Goal: Task Accomplishment & Management: Use online tool/utility

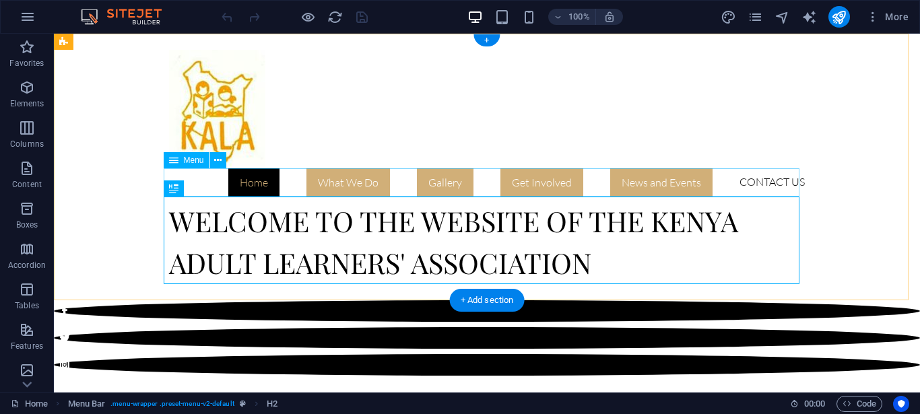
click at [650, 181] on nav "Home What We Do Where We Work Gallery Get Involved News and Events Contact Us" at bounding box center [487, 182] width 636 height 28
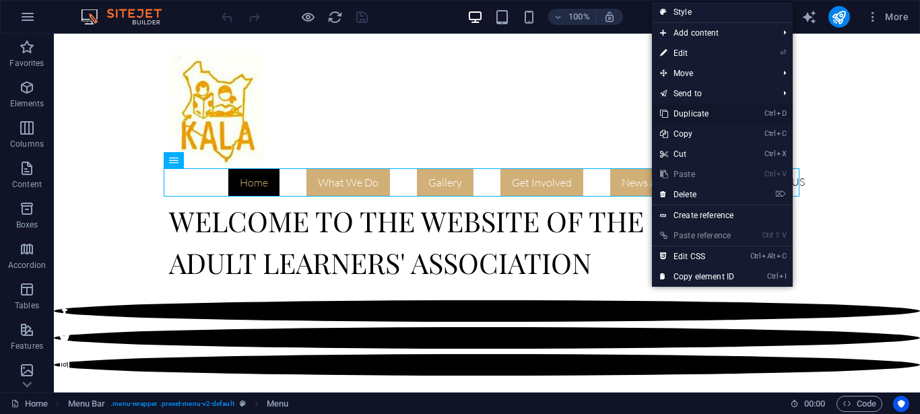
click at [702, 114] on link "Ctrl D Duplicate" at bounding box center [697, 114] width 90 height 20
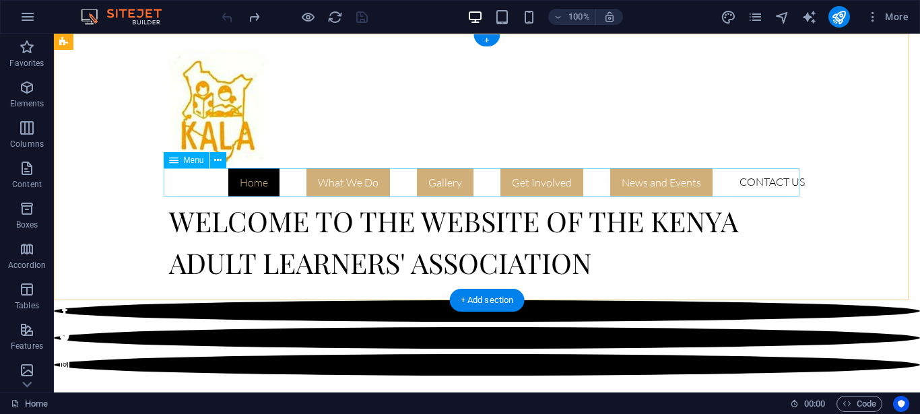
click at [679, 185] on nav "Home What We Do Where We Work Gallery Get Involved News and Events Contact Us" at bounding box center [487, 182] width 636 height 28
select select
select select "primary"
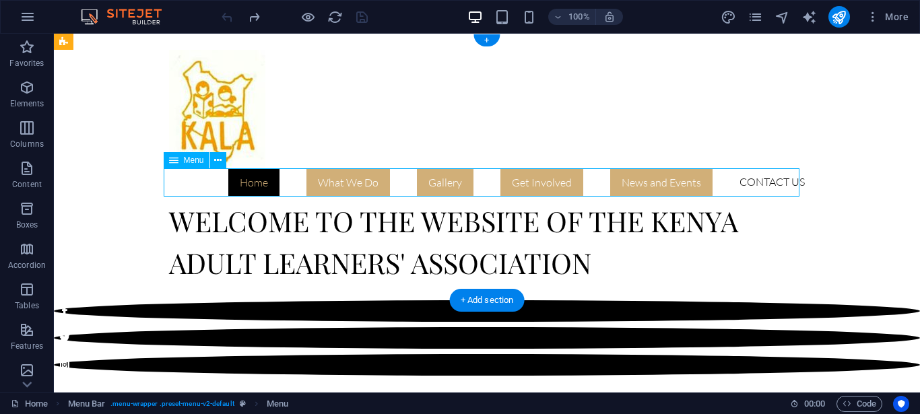
select select "1"
select select
select select "primary"
select select "2"
select select
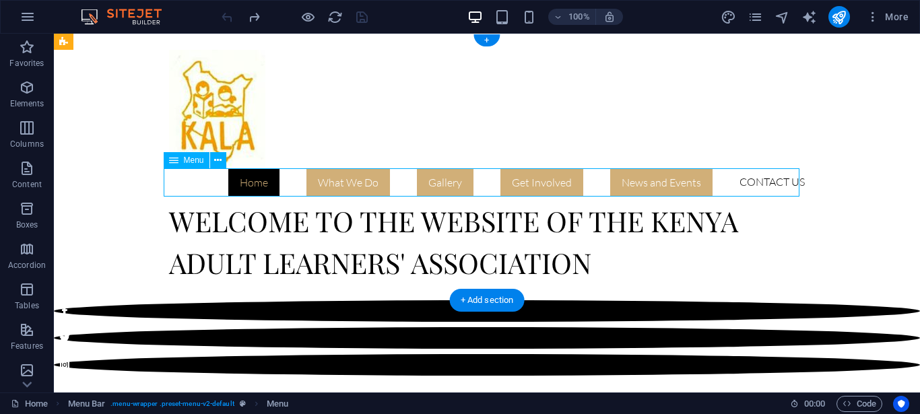
select select "primary"
select select "3"
select select
select select "primary"
select select "4"
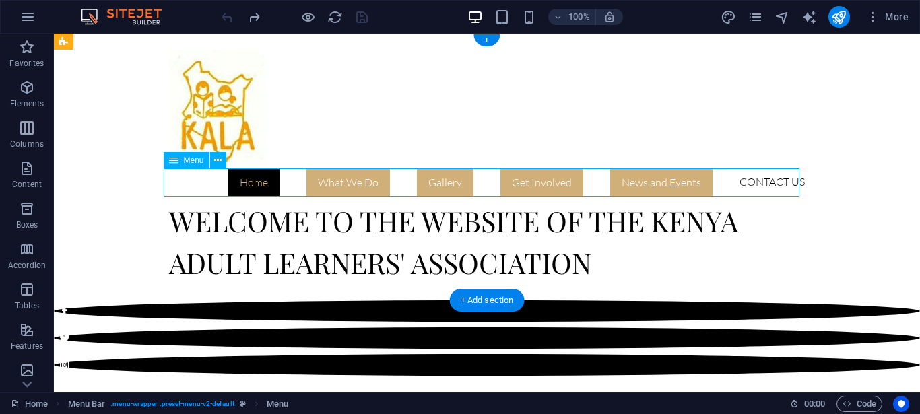
select select
select select "primary"
select select "5"
select select
select select "primary"
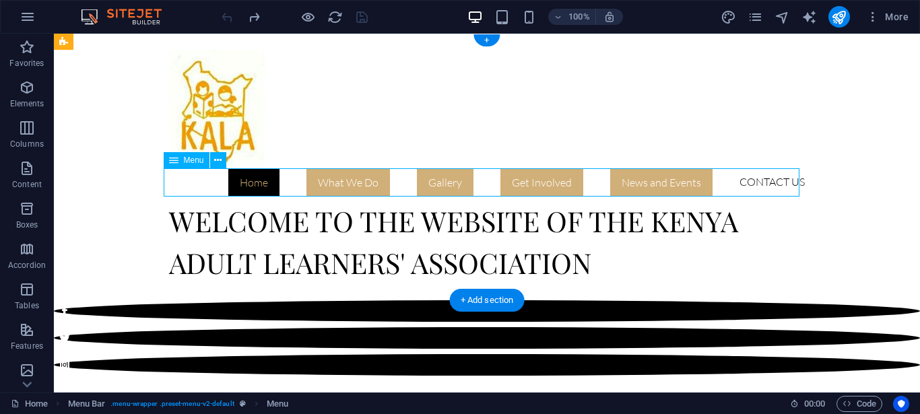
select select "6"
select select
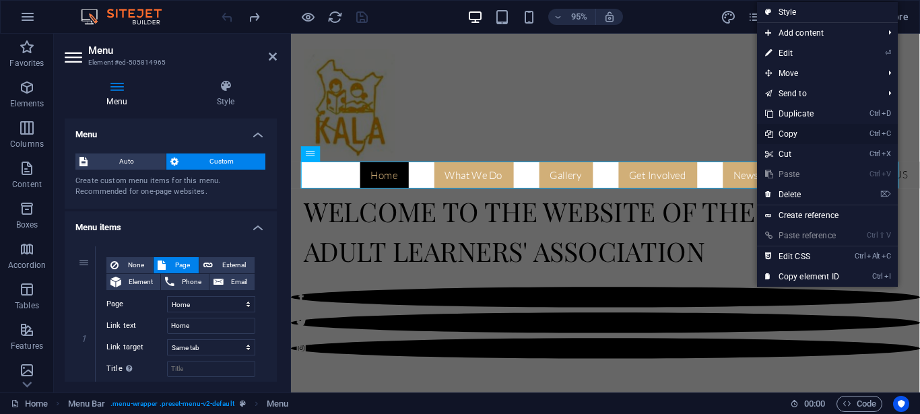
click at [793, 131] on link "Ctrl C Copy" at bounding box center [802, 134] width 90 height 20
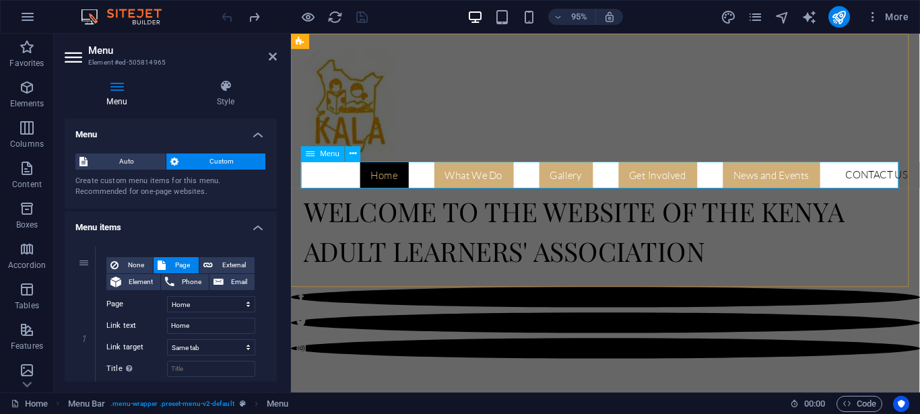
click at [866, 181] on nav "Home What We Do Where We Work Gallery Get Involved News and Events Contact Us" at bounding box center [622, 182] width 636 height 28
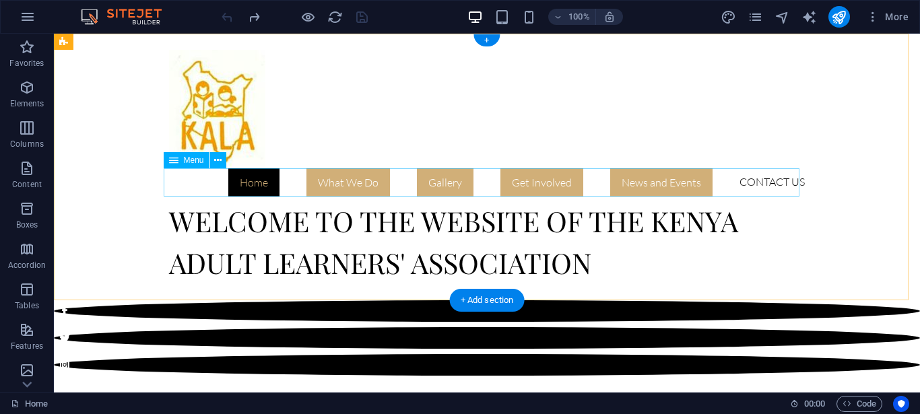
click at [785, 182] on nav "Home What We Do Where We Work Gallery Get Involved News and Events Contact Us" at bounding box center [487, 182] width 636 height 28
click at [758, 187] on nav "Home What We Do Where We Work Gallery Get Involved News and Events Contact Us" at bounding box center [487, 182] width 636 height 28
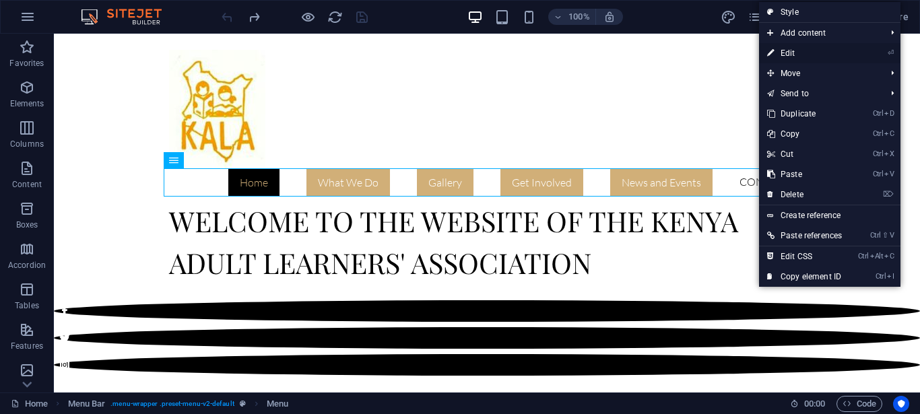
click at [791, 53] on link "⏎ Edit" at bounding box center [804, 53] width 91 height 20
select select
select select "primary"
select select "1"
select select
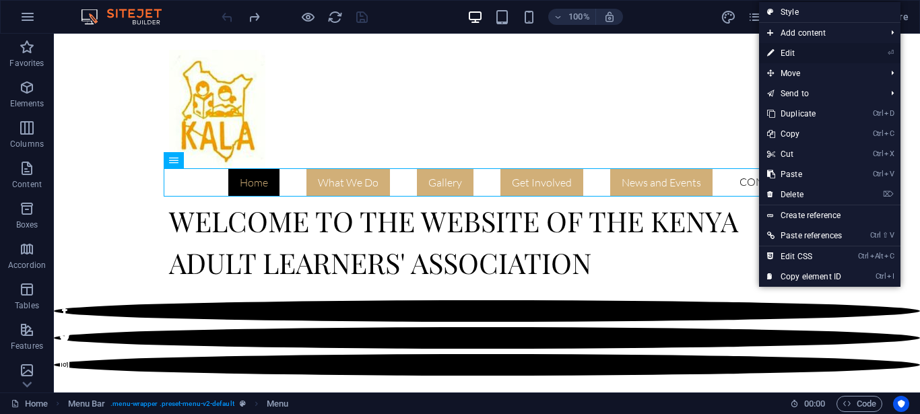
select select "primary"
select select "2"
select select
select select "primary"
select select "3"
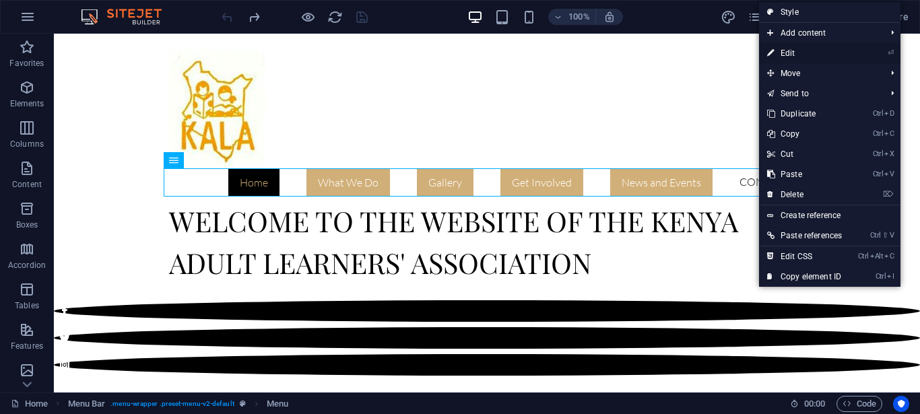
select select
select select "primary"
select select "4"
select select
select select "primary"
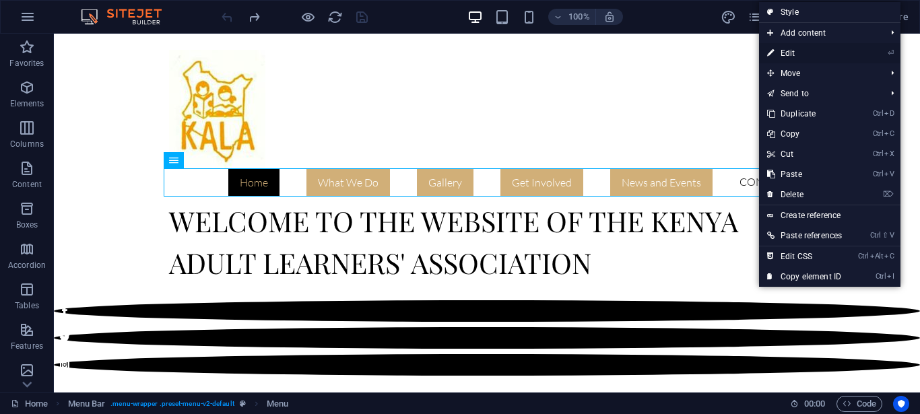
select select "5"
select select
select select "primary"
select select "6"
select select
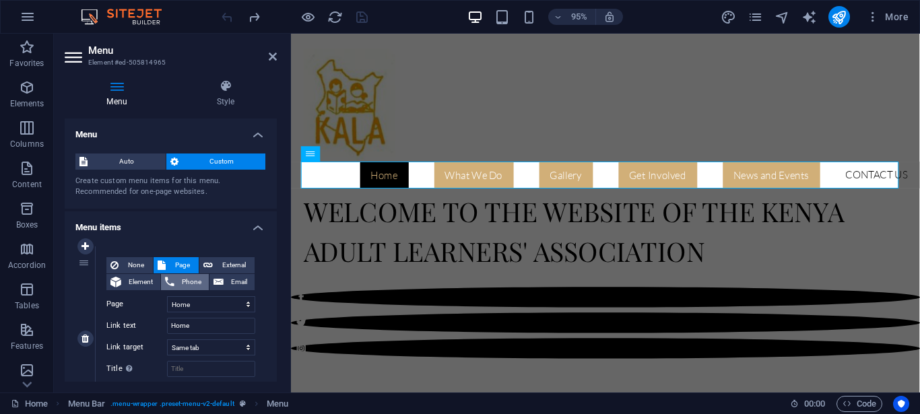
click at [182, 280] on span "Phone" at bounding box center [191, 282] width 26 height 16
select select
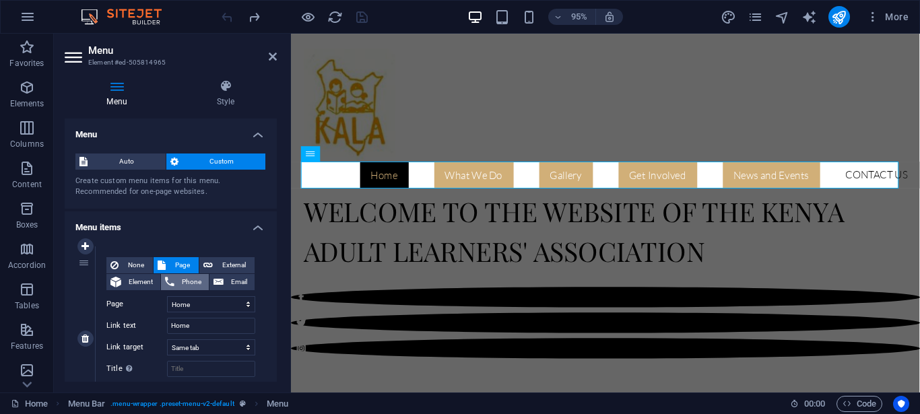
select select
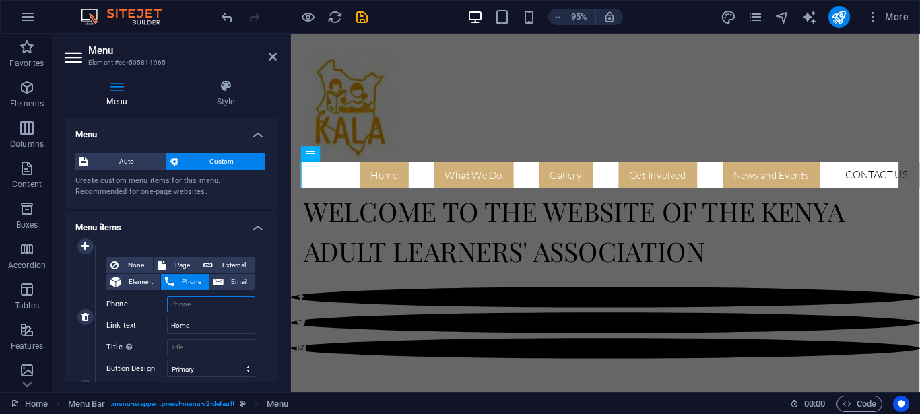
type input "0"
select select
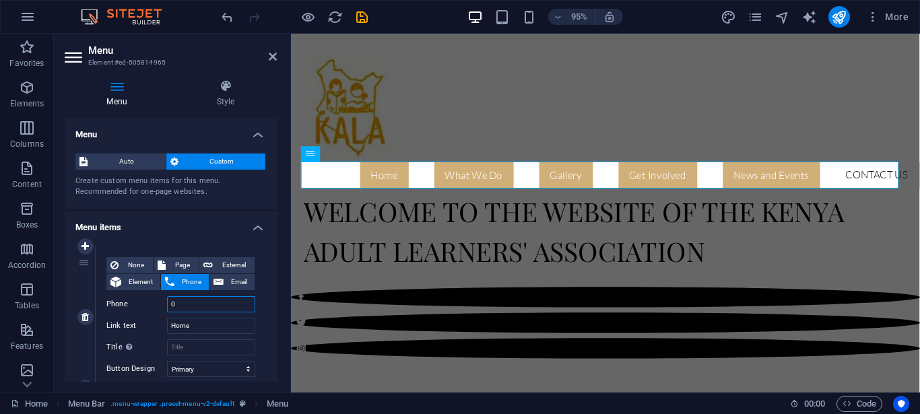
select select
type input "072"
select select
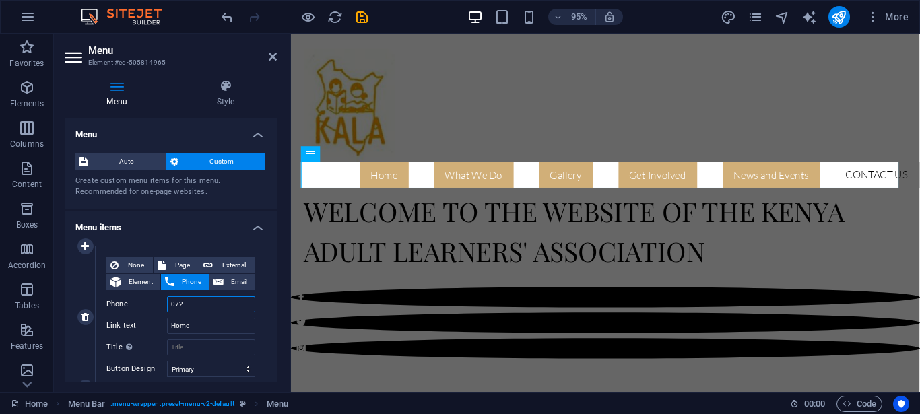
select select
type input "0"
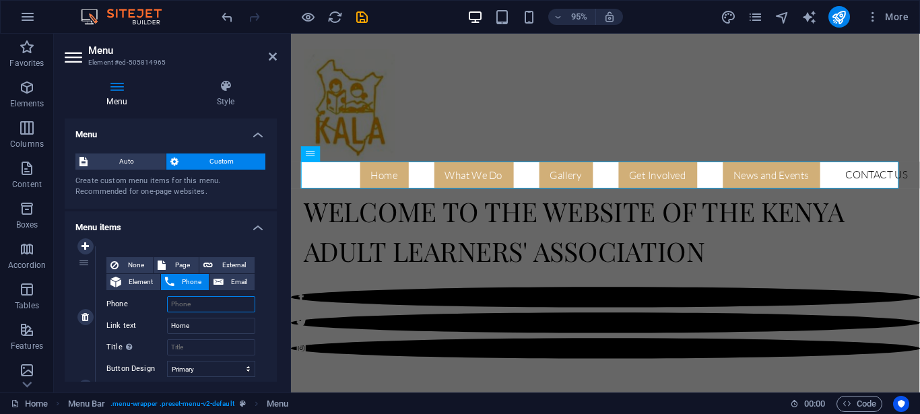
select select
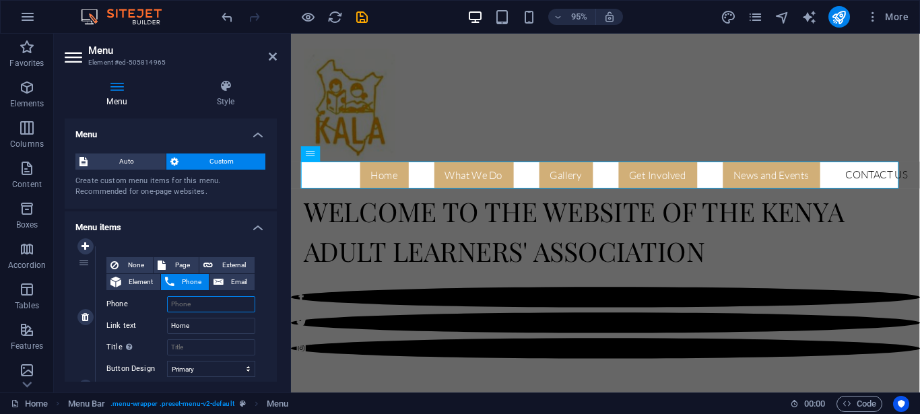
select select
type input "+"
select select
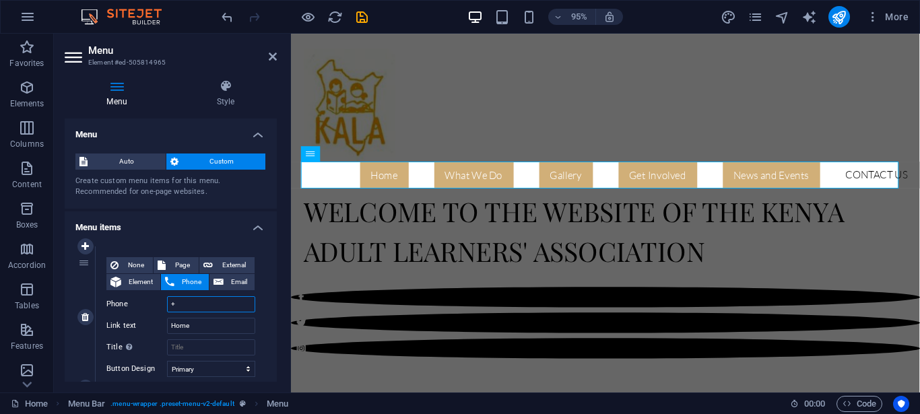
select select
type input "+25"
select select
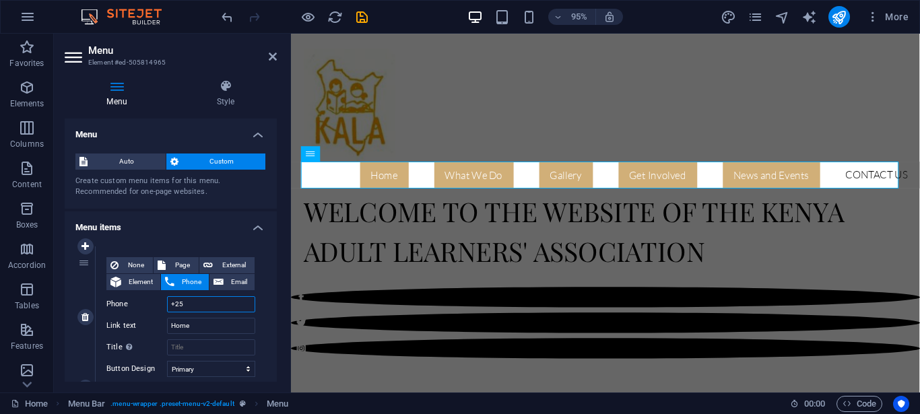
select select
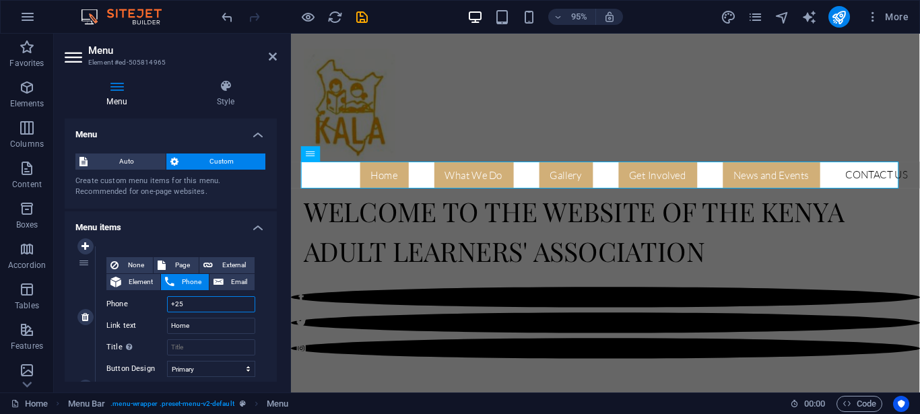
type input "+254"
select select
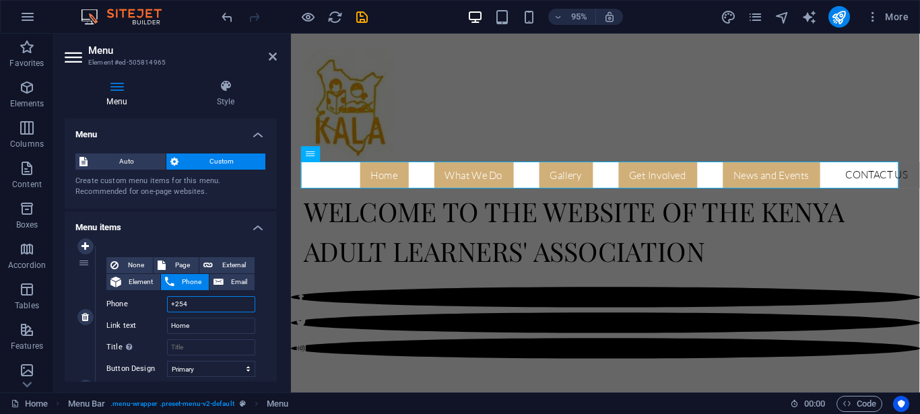
select select
type input "+254721"
select select
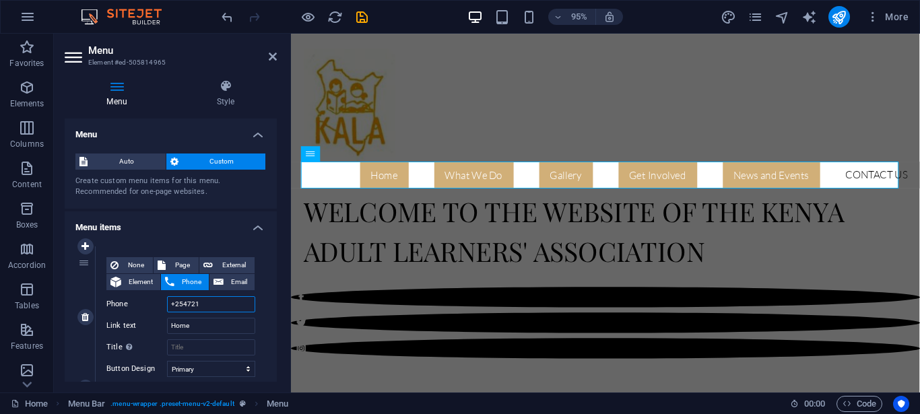
select select
type input "[PHONE_NUMBER]"
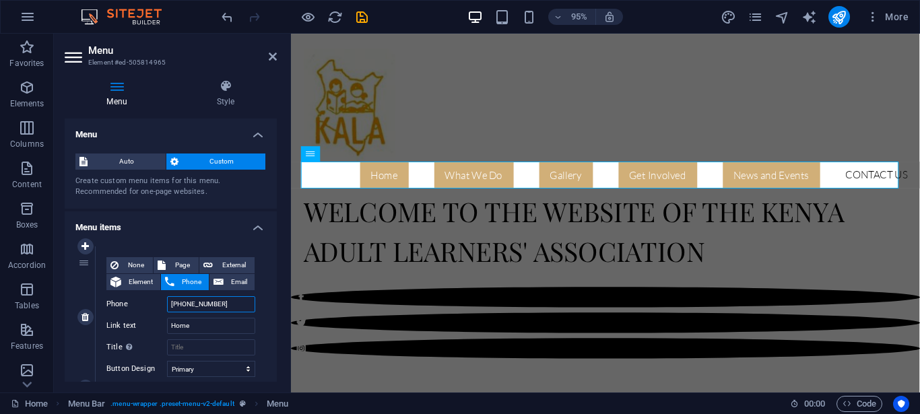
select select
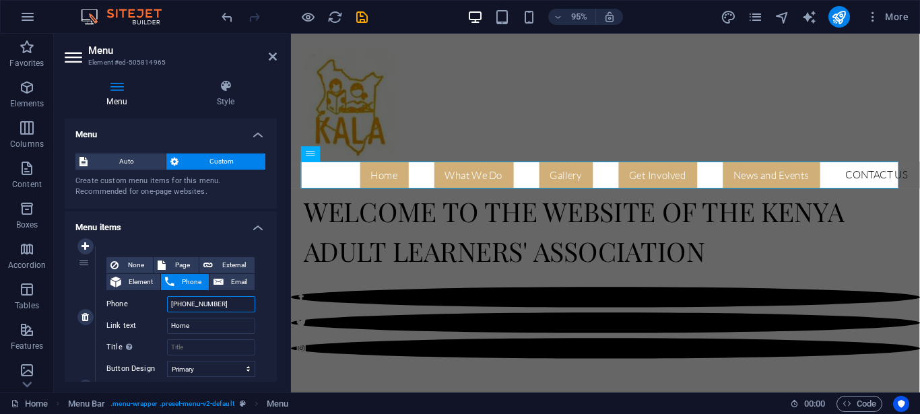
select select
type input "[PHONE_NUMBER]"
click at [228, 284] on span "Email" at bounding box center [239, 282] width 23 height 16
select select
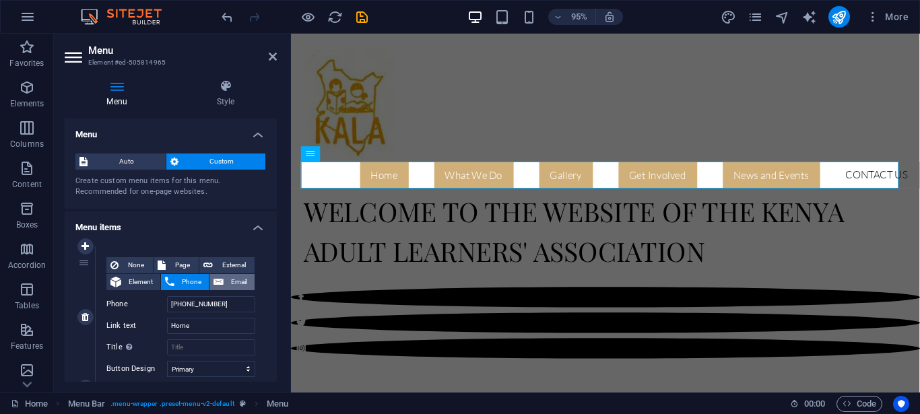
select select
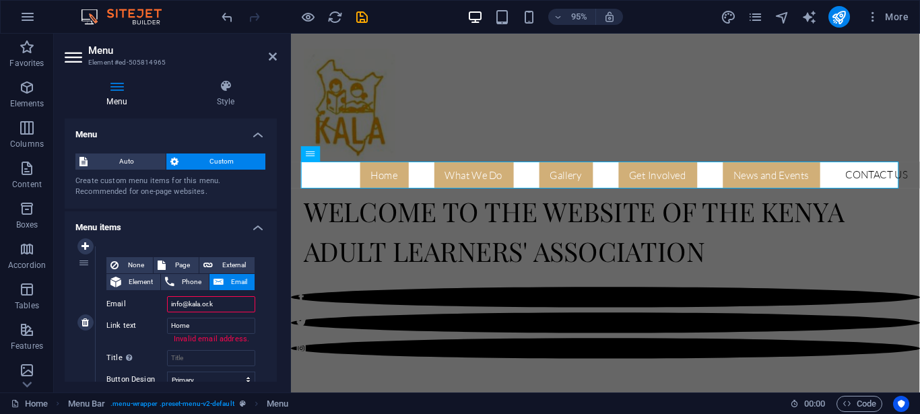
type input "[EMAIL_ADDRESS][DOMAIN_NAME]"
select select
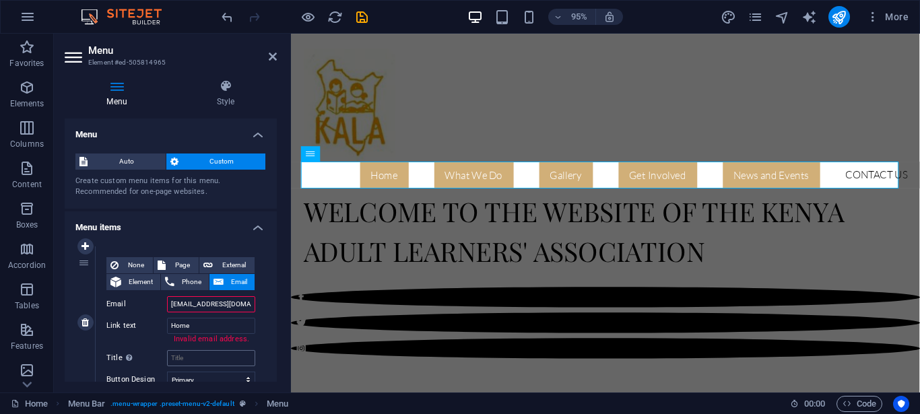
select select
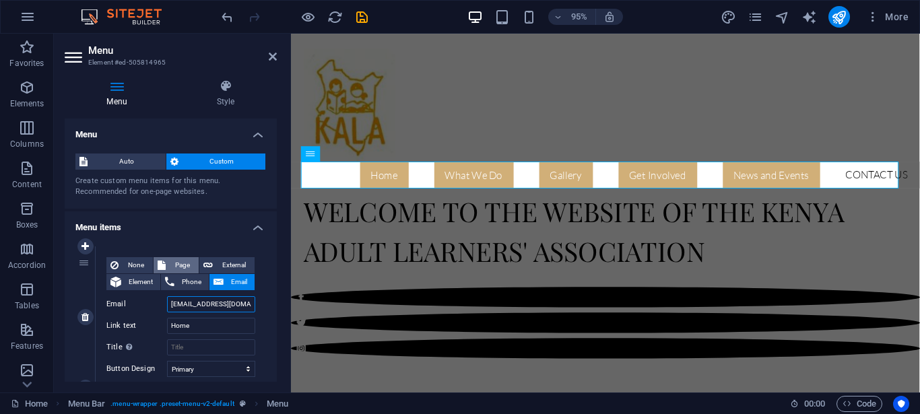
type input "[EMAIL_ADDRESS][DOMAIN_NAME]"
click at [177, 266] on span "Page" at bounding box center [182, 265] width 25 height 16
select select
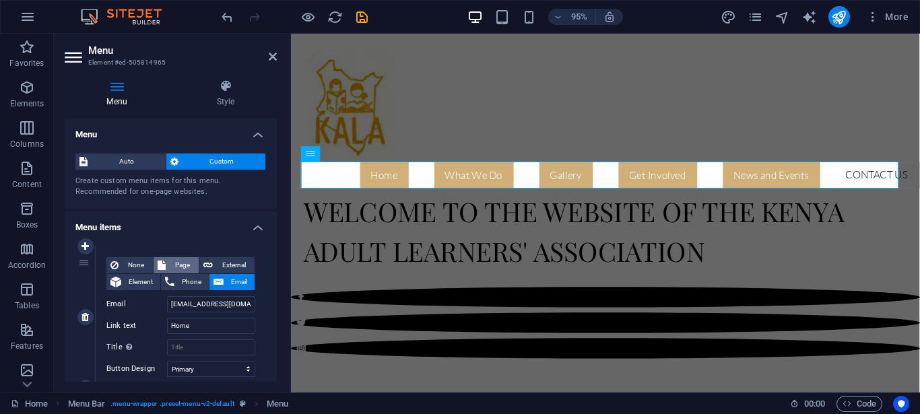
select select
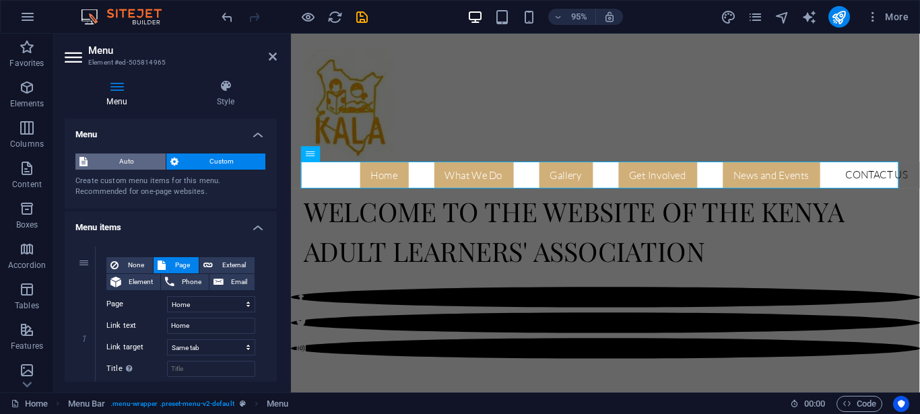
click at [123, 163] on span "Auto" at bounding box center [127, 162] width 70 height 16
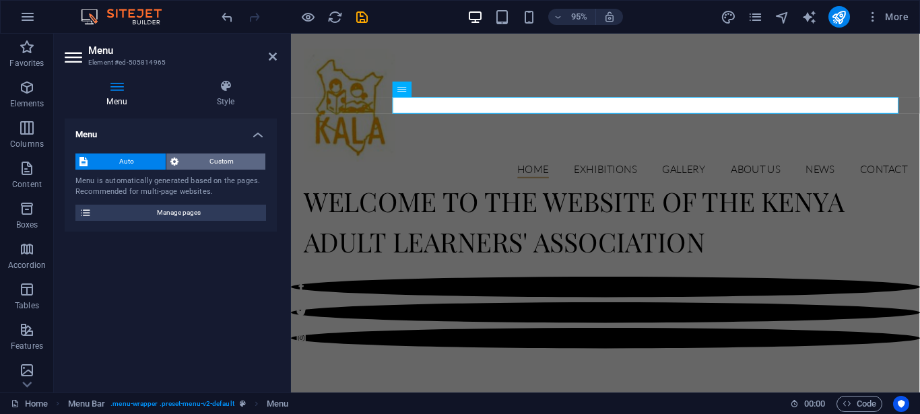
click at [209, 161] on span "Custom" at bounding box center [221, 162] width 79 height 16
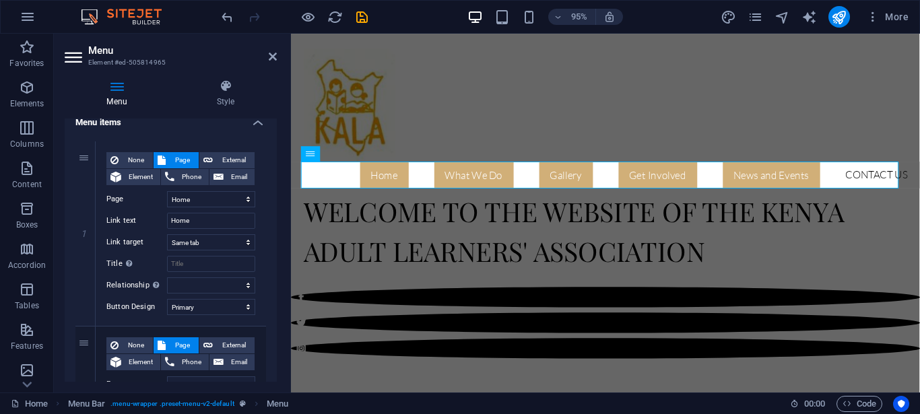
scroll to position [109, 0]
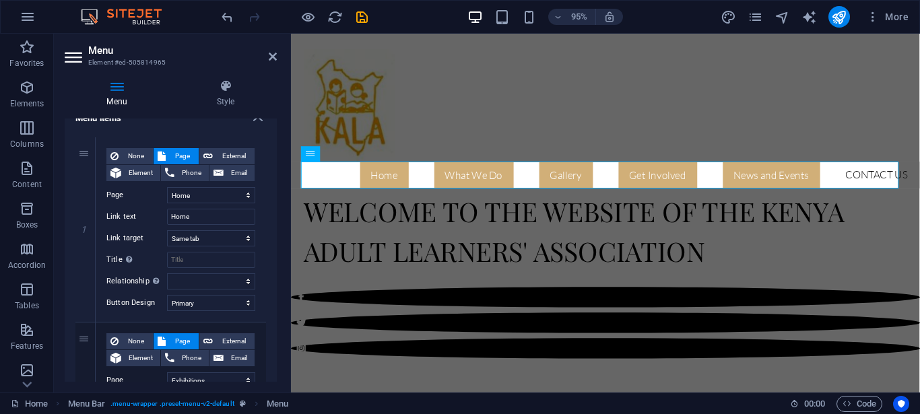
click at [173, 103] on h4 "Menu" at bounding box center [120, 93] width 110 height 28
click at [113, 88] on icon at bounding box center [117, 85] width 104 height 13
click at [227, 88] on icon at bounding box center [225, 85] width 102 height 13
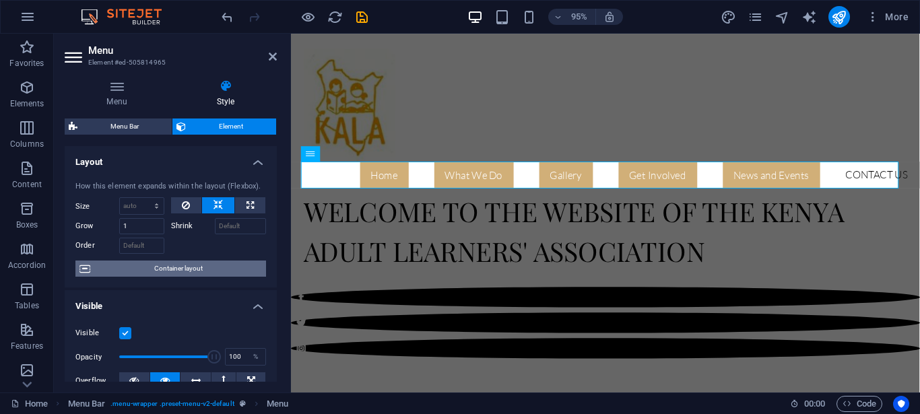
click at [174, 277] on span "Container layout" at bounding box center [178, 269] width 168 height 16
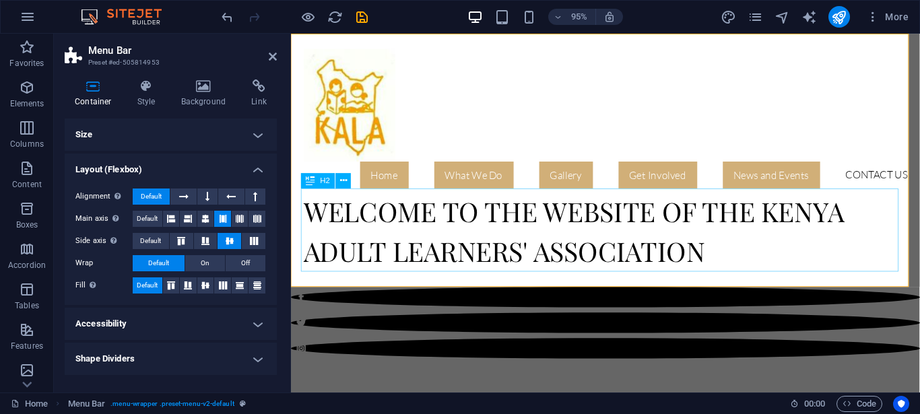
scroll to position [0, 0]
click at [783, 188] on nav "Home What We Do Where We Work Gallery Get Involved News and Events Contact Us" at bounding box center [622, 182] width 636 height 28
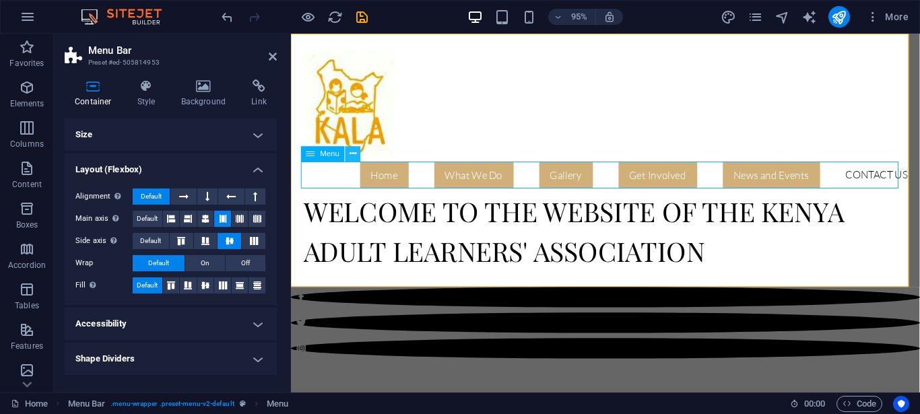
click at [351, 154] on icon at bounding box center [352, 153] width 7 height 13
click at [143, 101] on h4 "Style" at bounding box center [149, 93] width 44 height 28
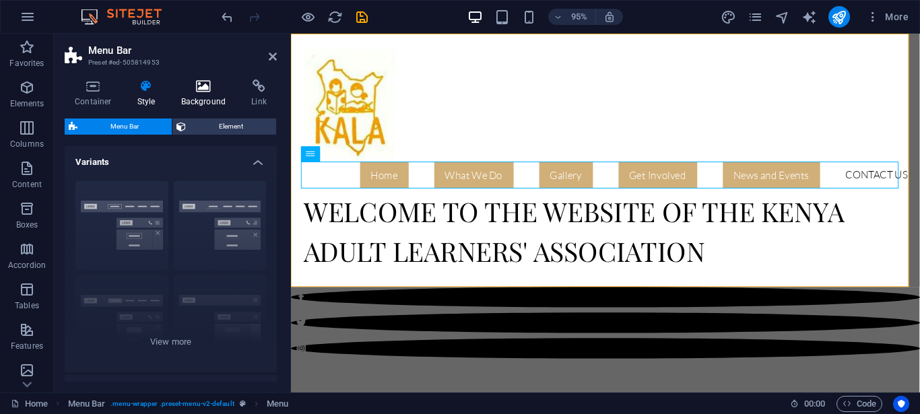
click at [199, 100] on h4 "Background" at bounding box center [206, 93] width 71 height 28
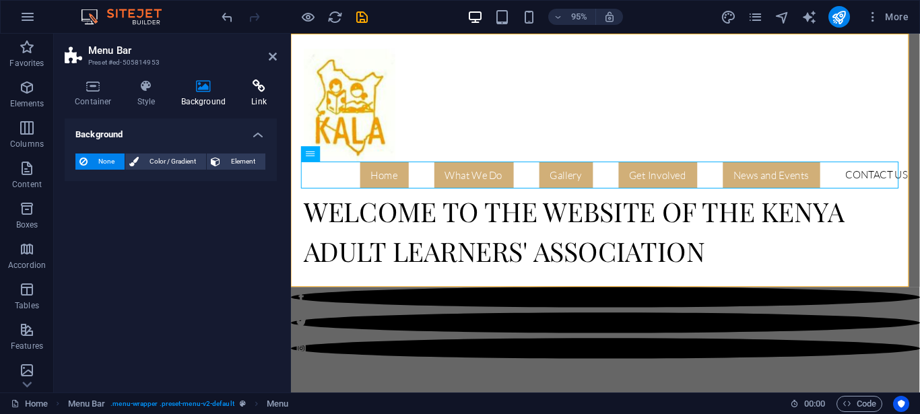
click at [261, 97] on h4 "Link" at bounding box center [259, 93] width 36 height 28
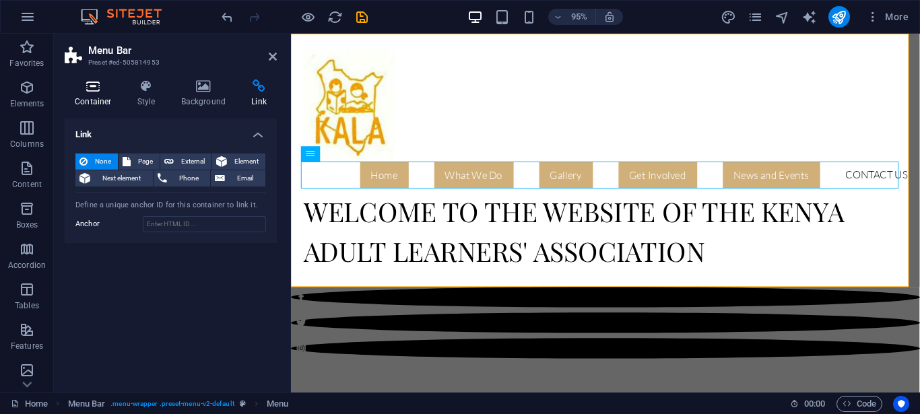
click at [81, 98] on h4 "Container" at bounding box center [96, 93] width 63 height 28
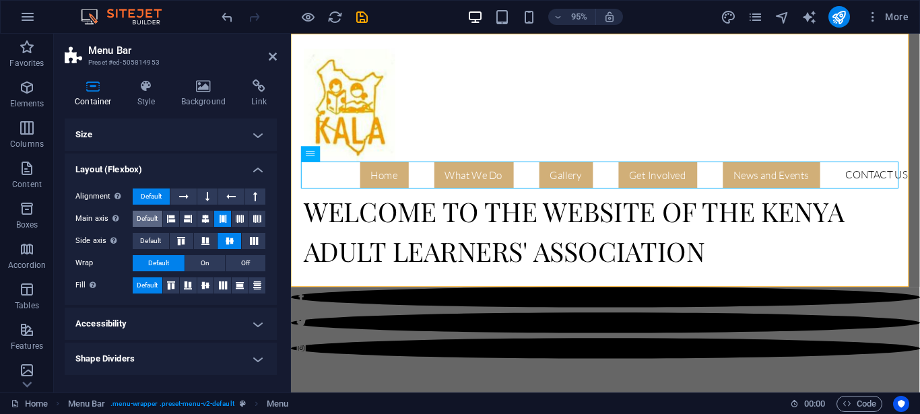
click at [150, 222] on span "Default" at bounding box center [147, 219] width 21 height 16
click at [147, 238] on span "Default" at bounding box center [150, 241] width 21 height 16
click at [222, 217] on icon at bounding box center [223, 219] width 8 height 16
click at [182, 200] on icon at bounding box center [183, 197] width 9 height 16
click at [143, 197] on span "Default" at bounding box center [151, 197] width 21 height 16
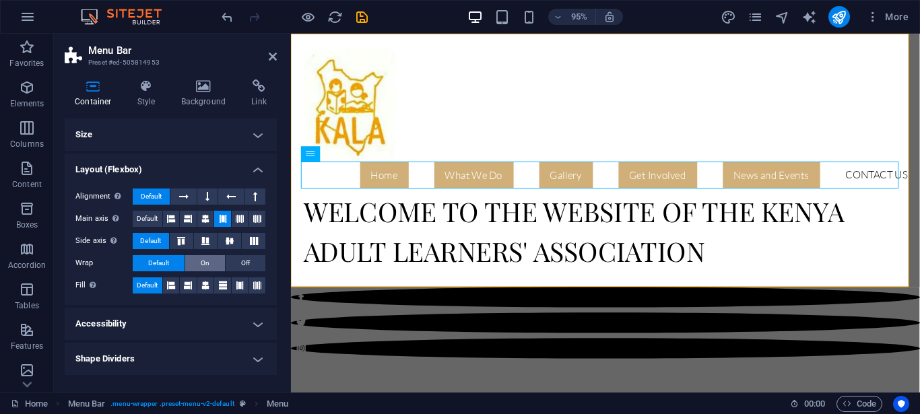
click at [201, 265] on span "On" at bounding box center [205, 263] width 9 height 16
click at [173, 266] on button "Default" at bounding box center [159, 263] width 52 height 16
click at [258, 327] on h4 "Accessibility" at bounding box center [171, 324] width 212 height 32
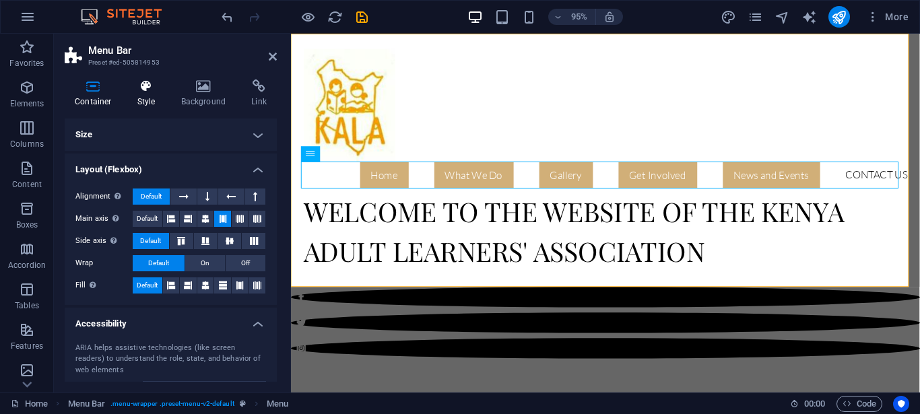
click at [141, 98] on h4 "Style" at bounding box center [149, 93] width 44 height 28
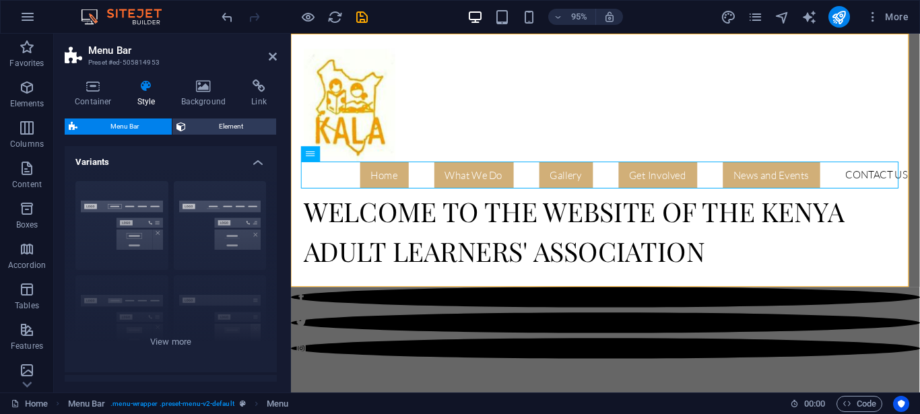
click at [119, 125] on span "Menu Bar" at bounding box center [124, 127] width 86 height 16
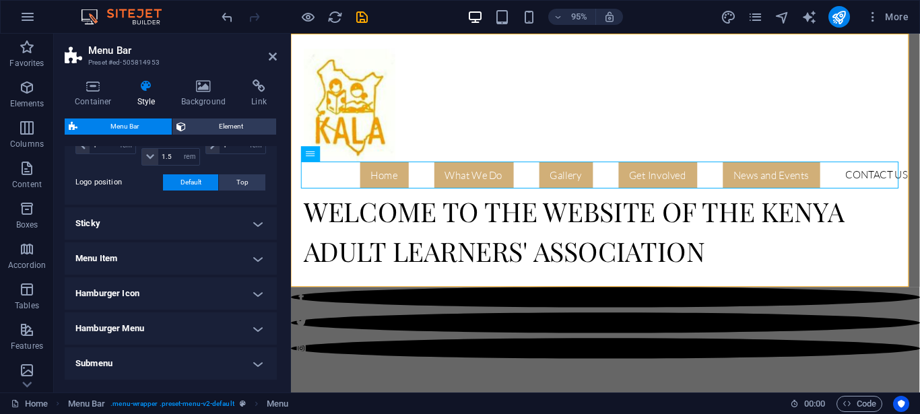
scroll to position [407, 0]
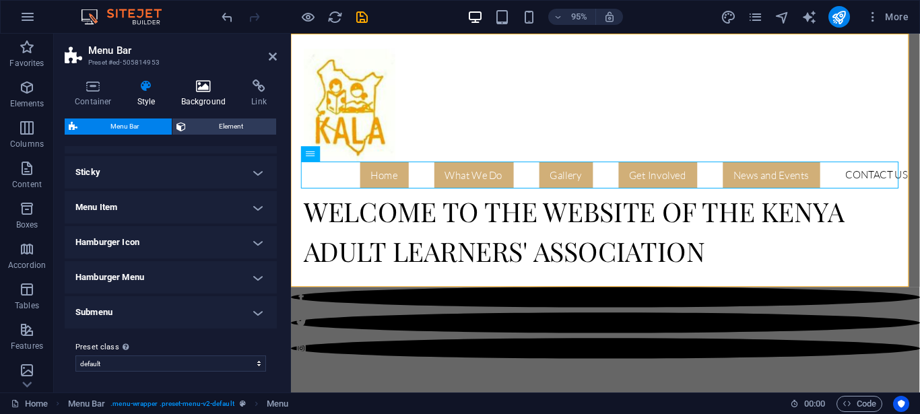
click at [203, 100] on h4 "Background" at bounding box center [206, 93] width 71 height 28
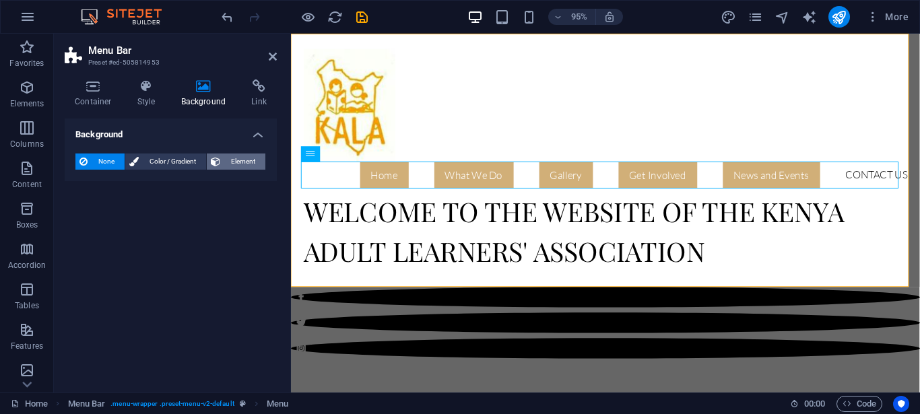
click at [240, 160] on span "Element" at bounding box center [242, 162] width 37 height 16
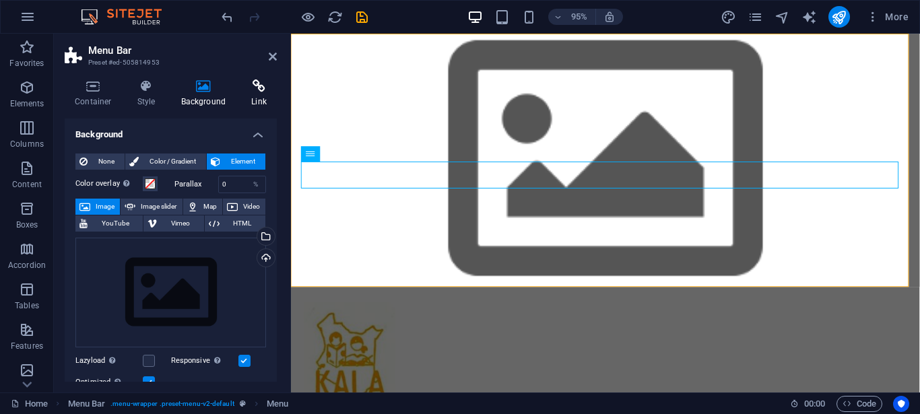
click at [255, 94] on h4 "Link" at bounding box center [259, 93] width 36 height 28
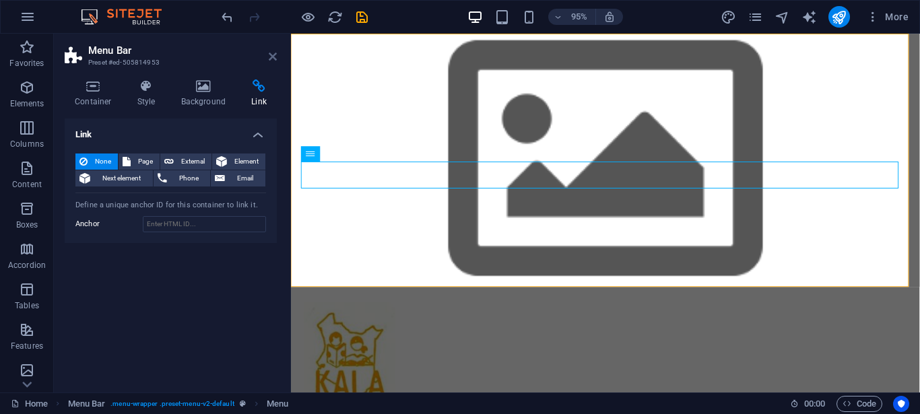
click at [271, 57] on icon at bounding box center [273, 56] width 8 height 11
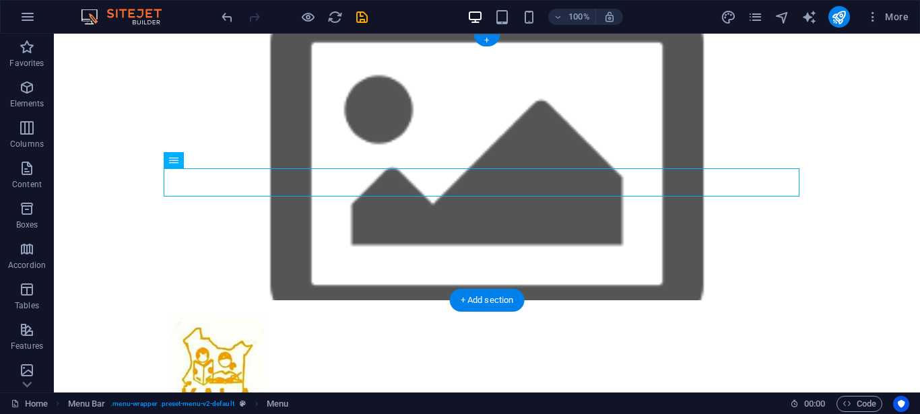
click at [751, 142] on figure at bounding box center [487, 167] width 866 height 267
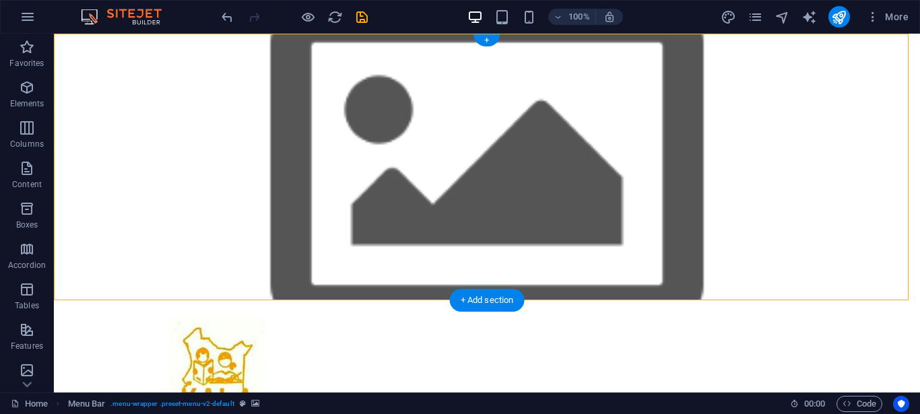
click at [694, 131] on figure at bounding box center [487, 167] width 866 height 267
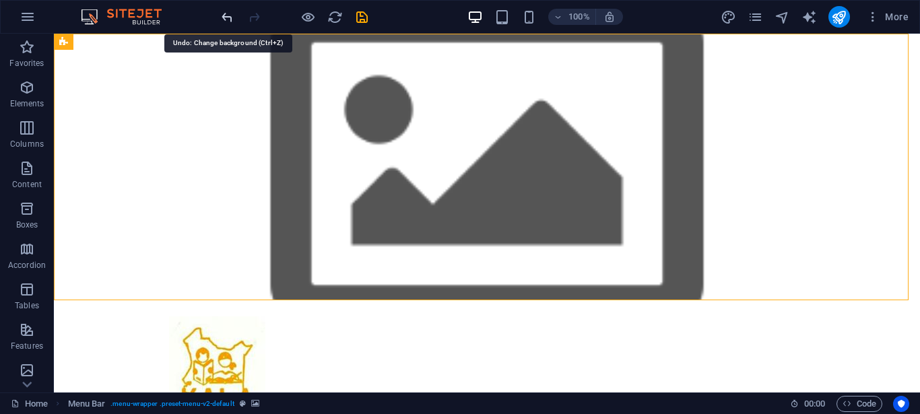
click at [226, 17] on icon "undo" at bounding box center [227, 16] width 15 height 15
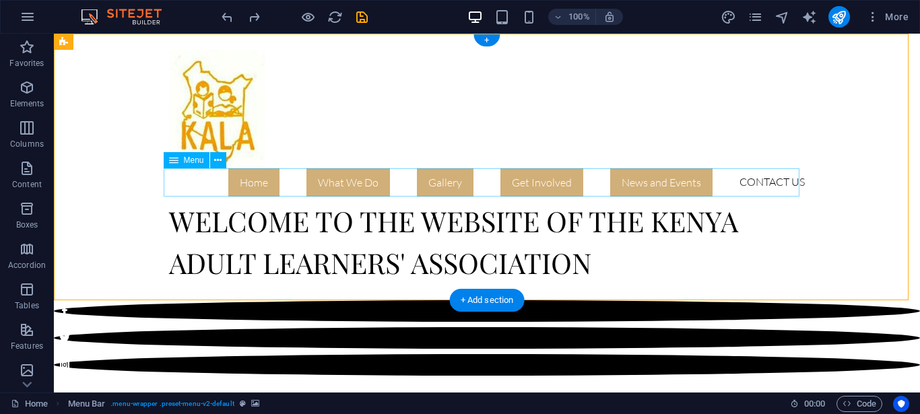
click at [350, 184] on nav "Home What We Do Where We Work Gallery Get Involved News and Events Contact Us" at bounding box center [487, 182] width 636 height 28
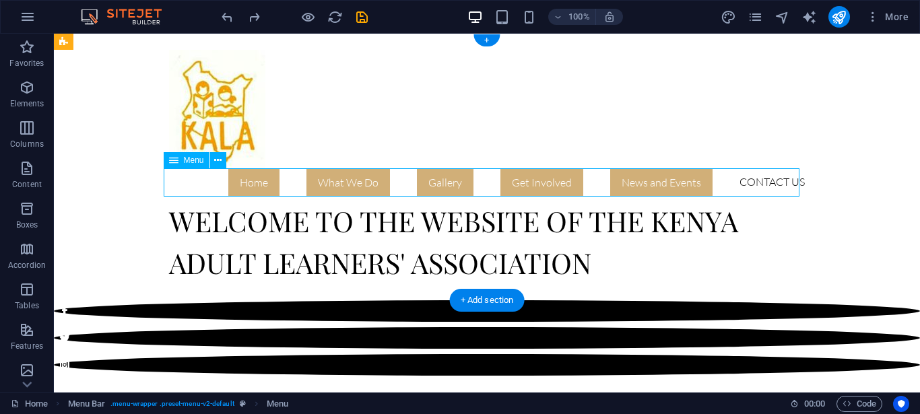
click at [350, 184] on nav "Home What We Do Where We Work Gallery Get Involved News and Events Contact Us" at bounding box center [487, 182] width 636 height 28
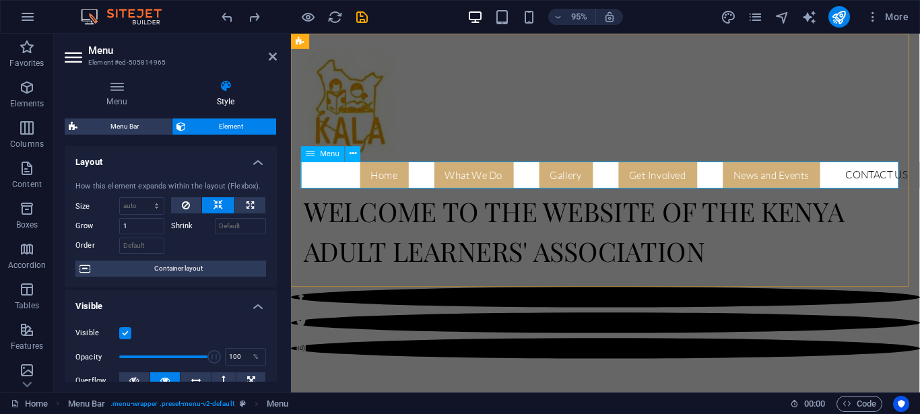
click at [883, 183] on nav "Home What We Do Where We Work Gallery Get Involved News and Events Contact Us" at bounding box center [622, 182] width 636 height 28
click at [549, 264] on div "Welcome to the website of the Kenya Adult learners' association" at bounding box center [622, 241] width 636 height 88
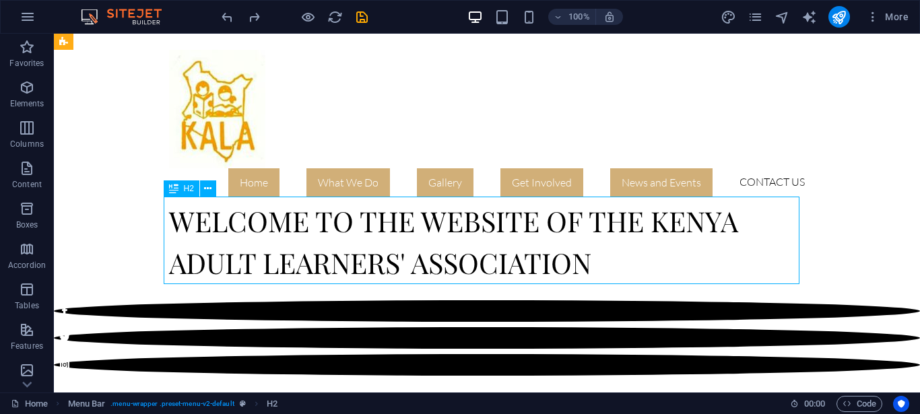
click at [537, 253] on div "Welcome to the website of the Kenya Adult learners' association" at bounding box center [487, 241] width 636 height 88
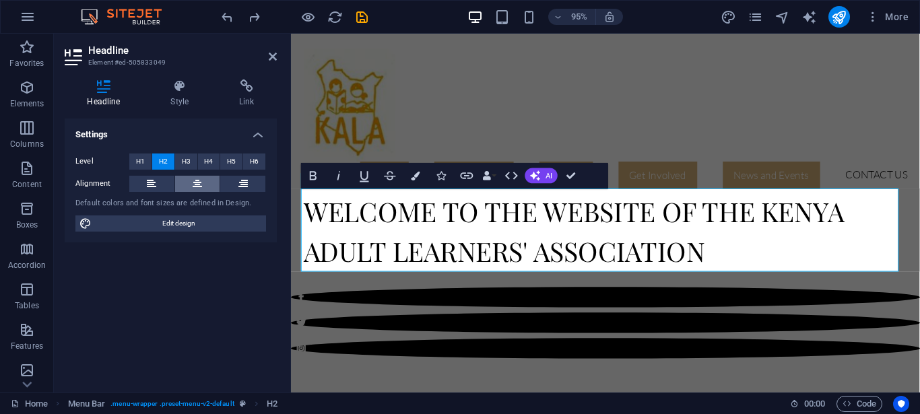
click at [191, 182] on button at bounding box center [197, 184] width 45 height 16
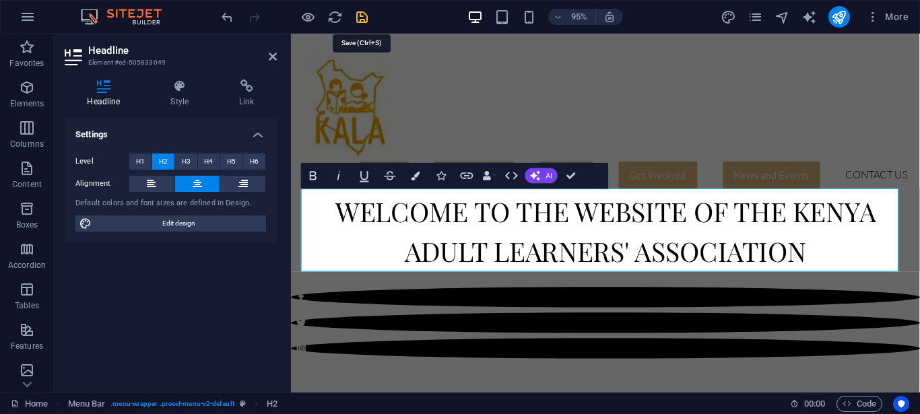
click at [361, 18] on icon "save" at bounding box center [361, 16] width 15 height 15
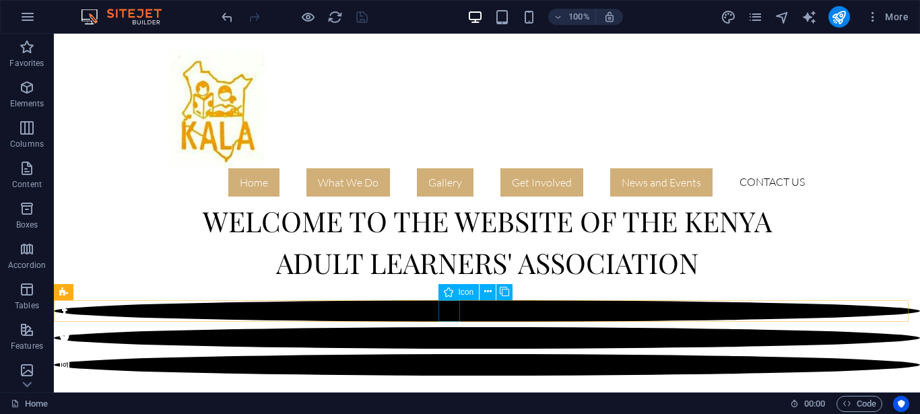
click at [448, 310] on figure at bounding box center [487, 311] width 866 height 22
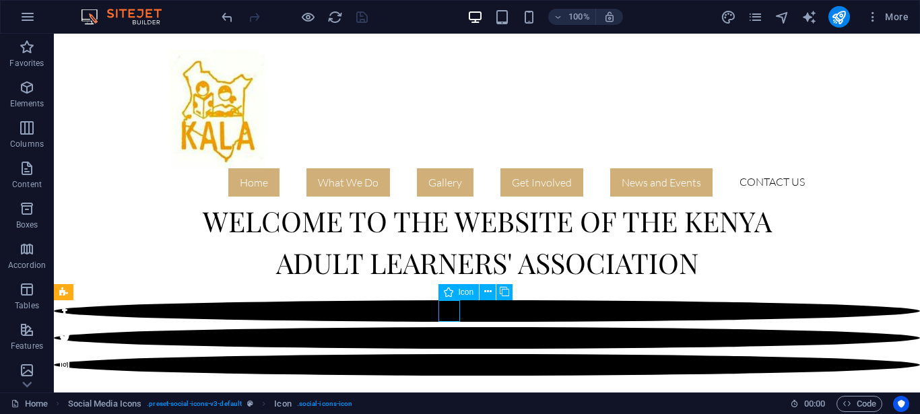
click at [448, 310] on figure at bounding box center [487, 311] width 866 height 22
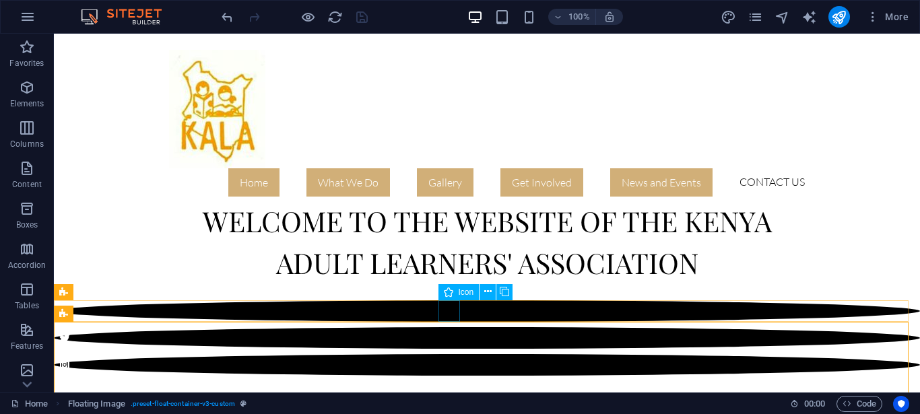
click at [450, 312] on figure at bounding box center [487, 311] width 866 height 22
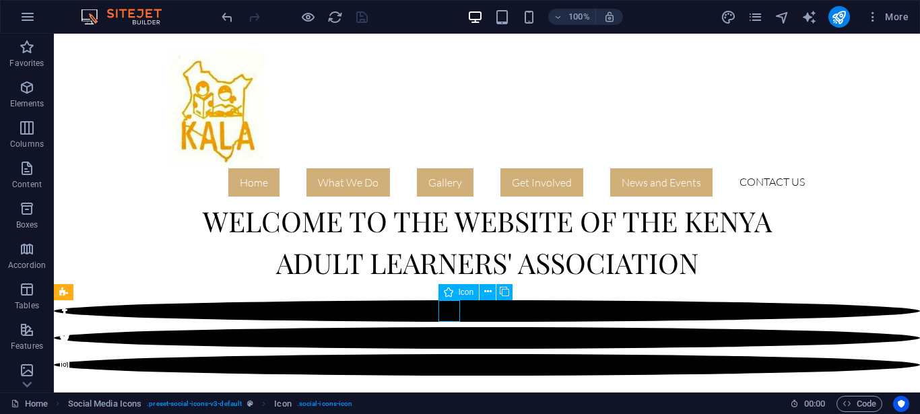
click at [450, 312] on figure at bounding box center [487, 311] width 866 height 22
select select "xMidYMid"
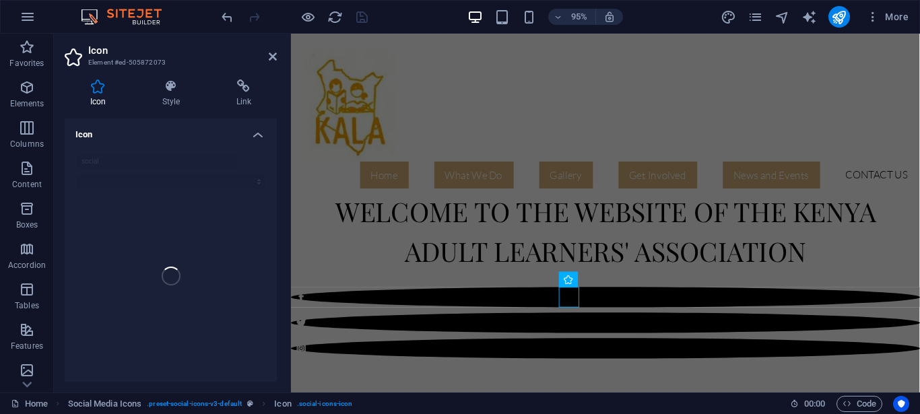
click at [246, 135] on h4 "Icon" at bounding box center [171, 131] width 212 height 24
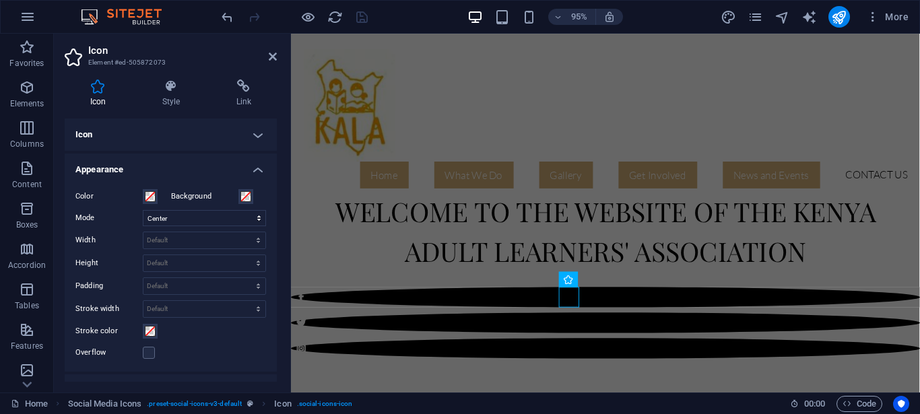
click at [246, 135] on h4 "Icon" at bounding box center [171, 135] width 212 height 32
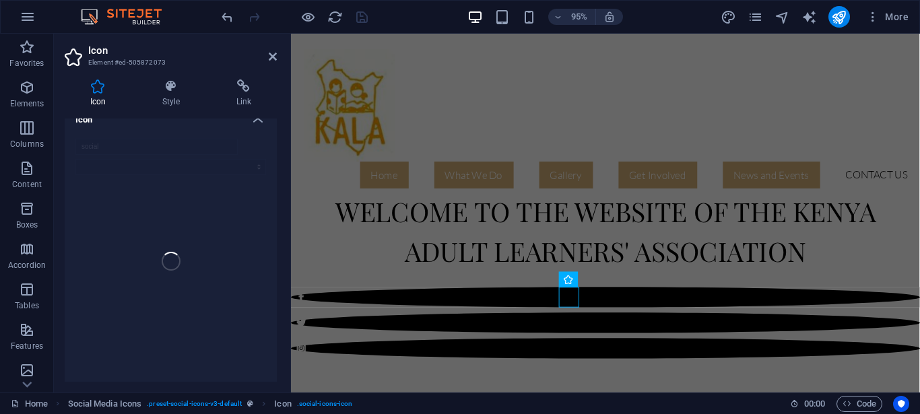
scroll to position [0, 0]
click at [166, 100] on h4 "Style" at bounding box center [174, 93] width 74 height 28
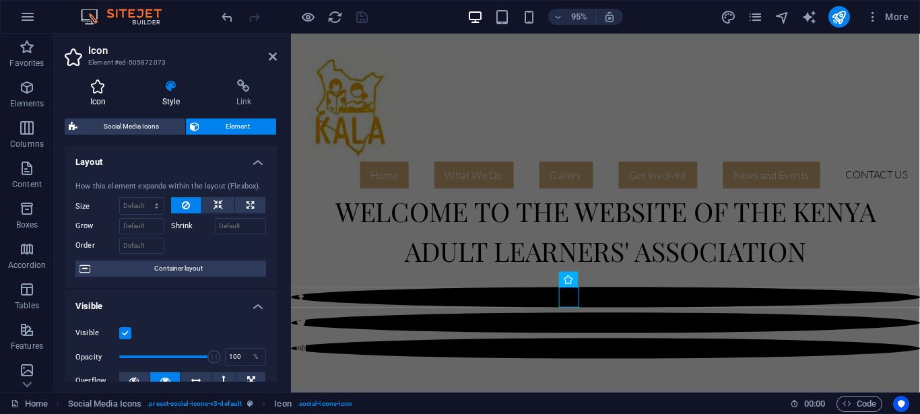
click at [94, 96] on h4 "Icon" at bounding box center [101, 93] width 72 height 28
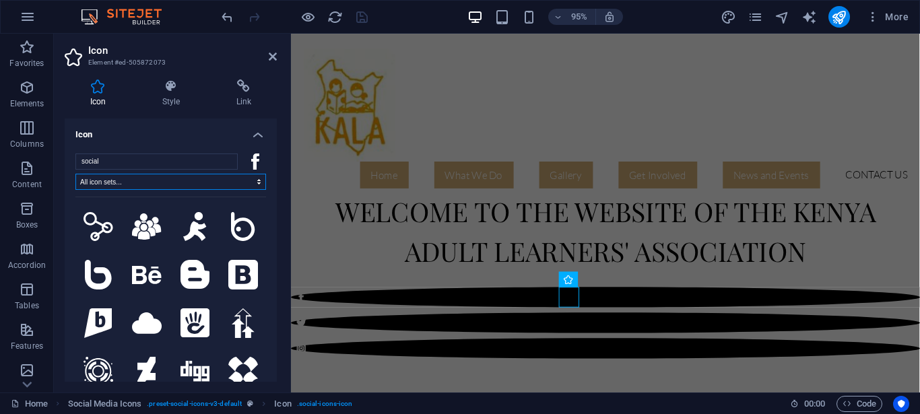
click at [75, 174] on select "All icon sets... IcoFont Ionicons FontAwesome Brands FontAwesome Duotone FontAw…" at bounding box center [170, 182] width 191 height 16
click at [180, 120] on h4 "Icon" at bounding box center [171, 131] width 212 height 24
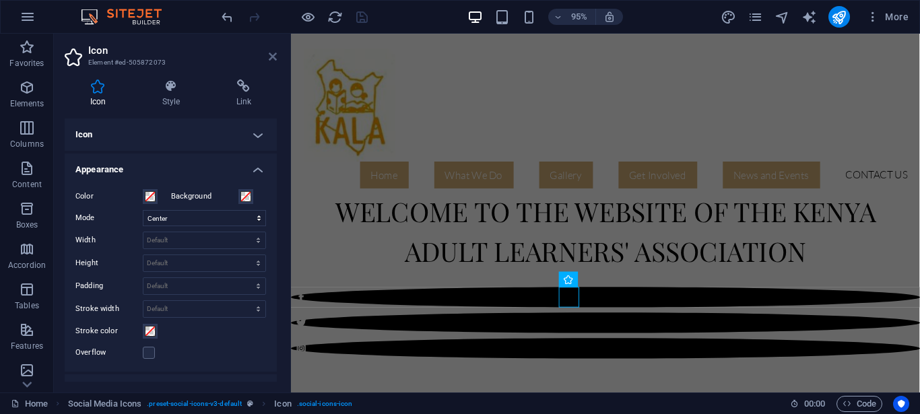
click at [273, 59] on icon at bounding box center [273, 56] width 8 height 11
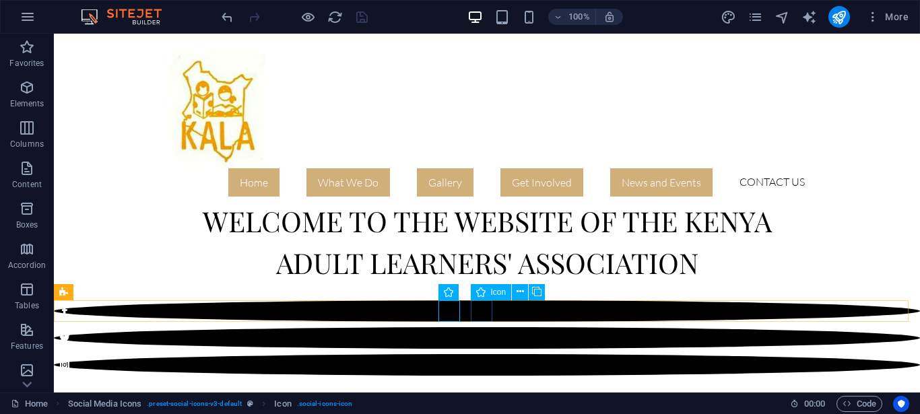
click at [479, 327] on figure at bounding box center [487, 338] width 866 height 22
click at [520, 290] on icon at bounding box center [519, 292] width 7 height 14
click at [521, 293] on icon at bounding box center [519, 292] width 7 height 14
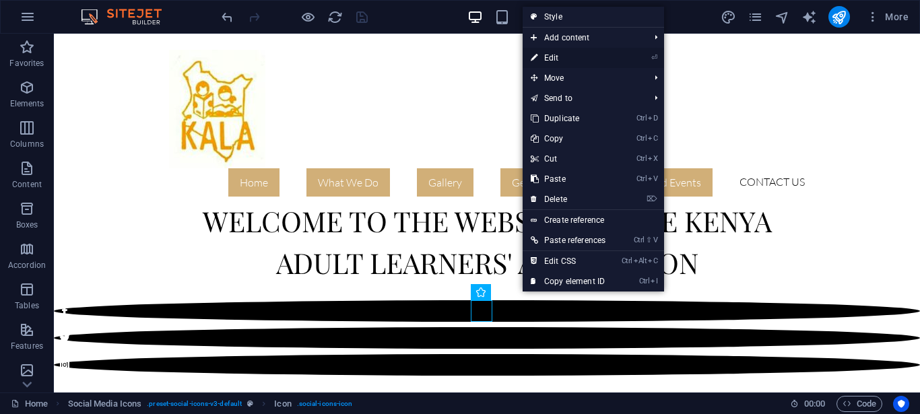
click at [554, 57] on link "⏎ Edit" at bounding box center [568, 58] width 91 height 20
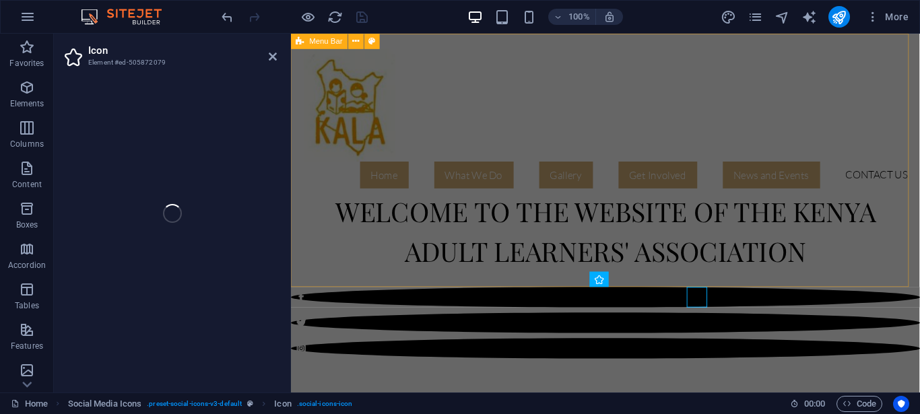
select select "xMidYMid"
select select "px"
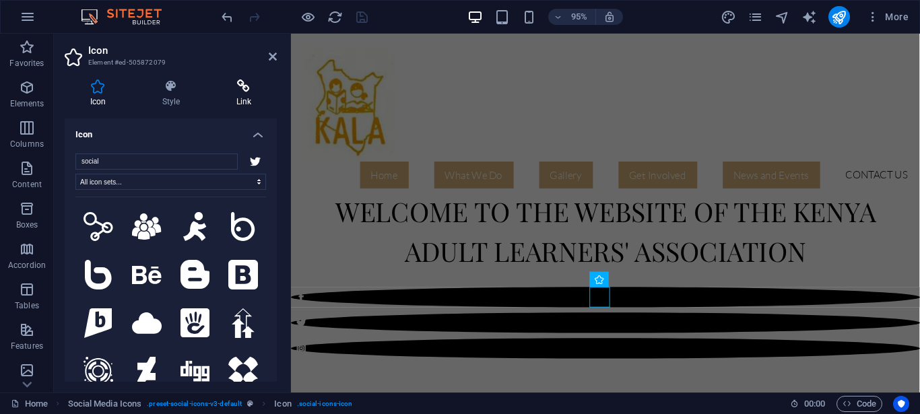
click at [245, 102] on h4 "Link" at bounding box center [244, 93] width 66 height 28
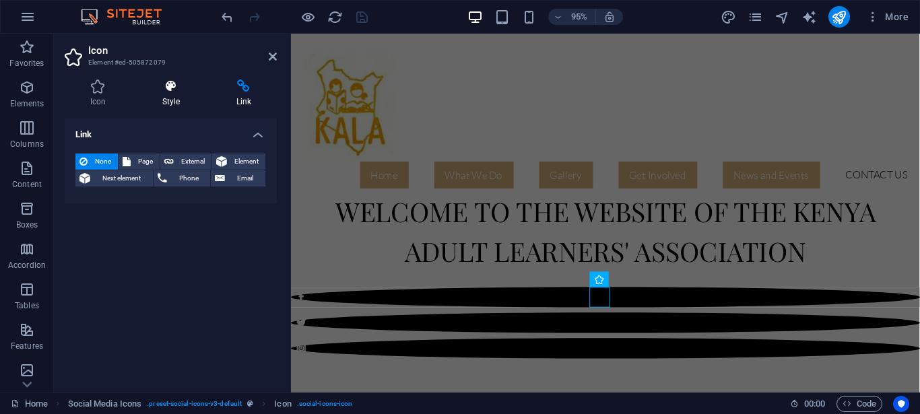
click at [173, 101] on h4 "Style" at bounding box center [174, 93] width 74 height 28
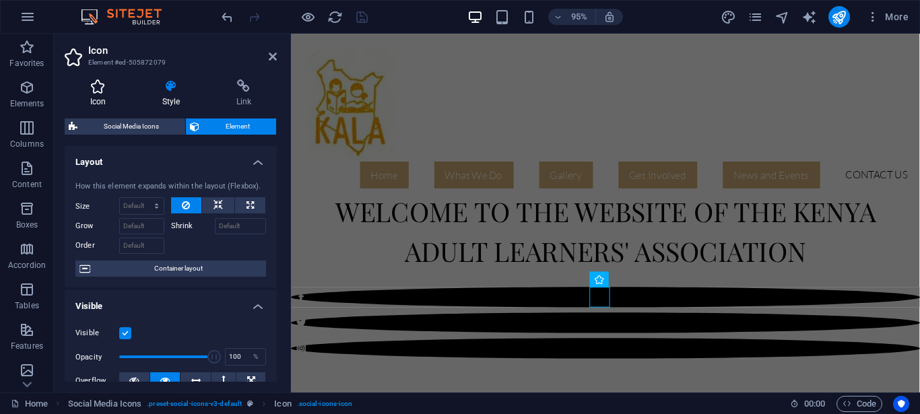
click at [99, 98] on h4 "Icon" at bounding box center [101, 93] width 72 height 28
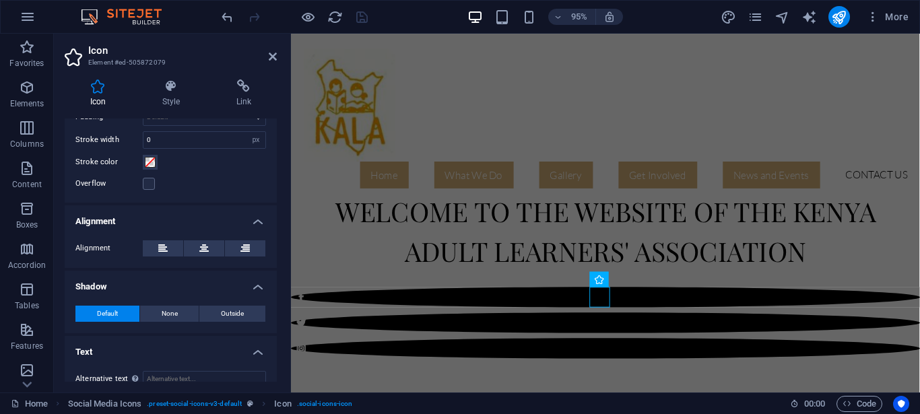
scroll to position [444, 0]
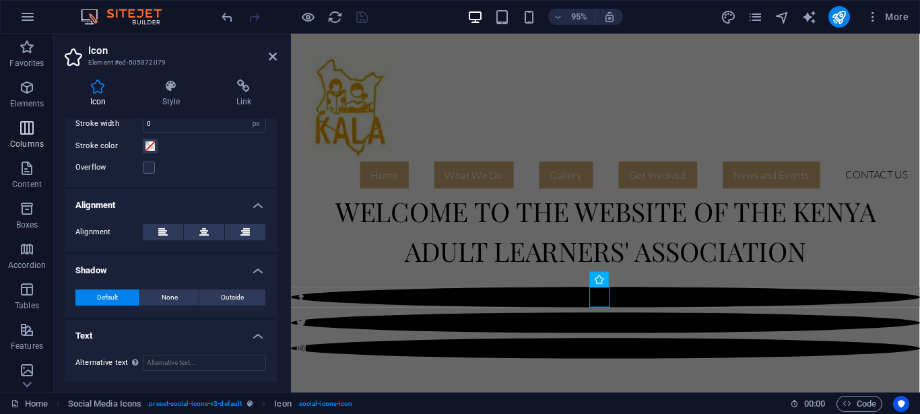
click at [24, 117] on button "Columns" at bounding box center [27, 134] width 54 height 40
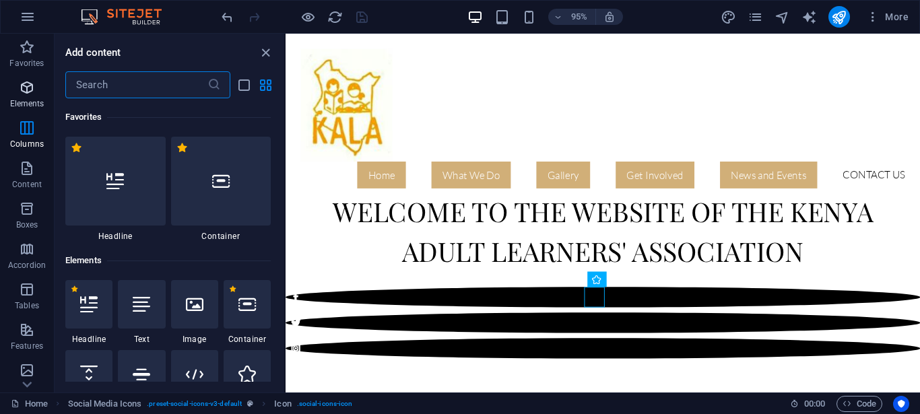
click at [26, 100] on p "Elements" at bounding box center [27, 103] width 34 height 11
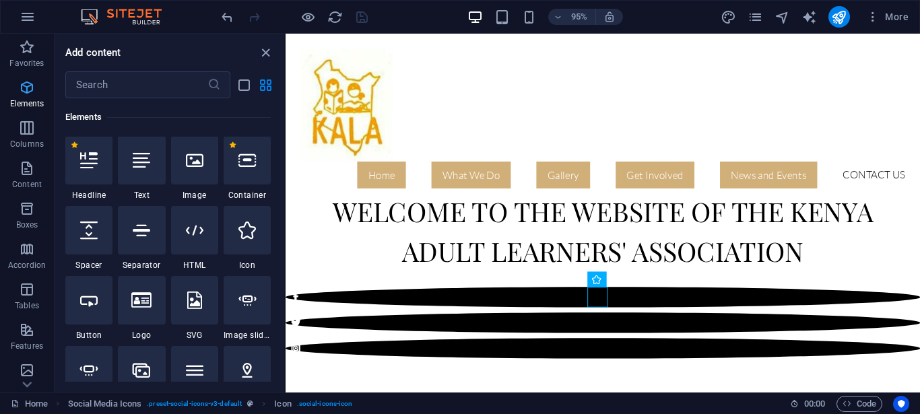
scroll to position [143, 0]
click at [240, 239] on icon at bounding box center [247, 231] width 18 height 18
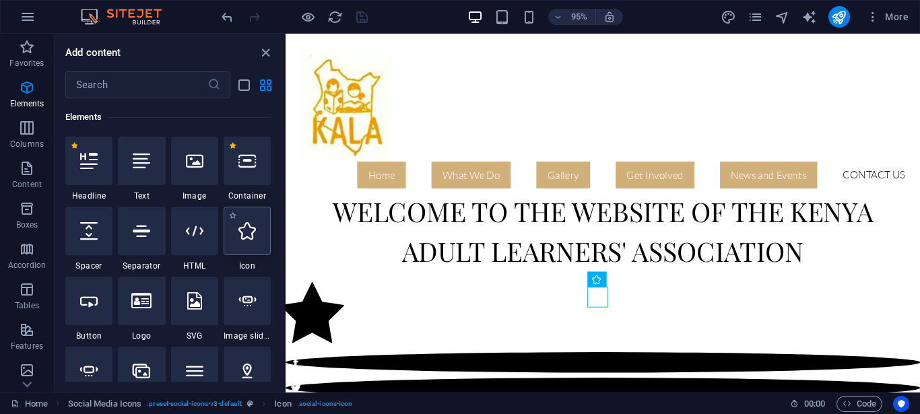
select select "xMidYMid"
select select "px"
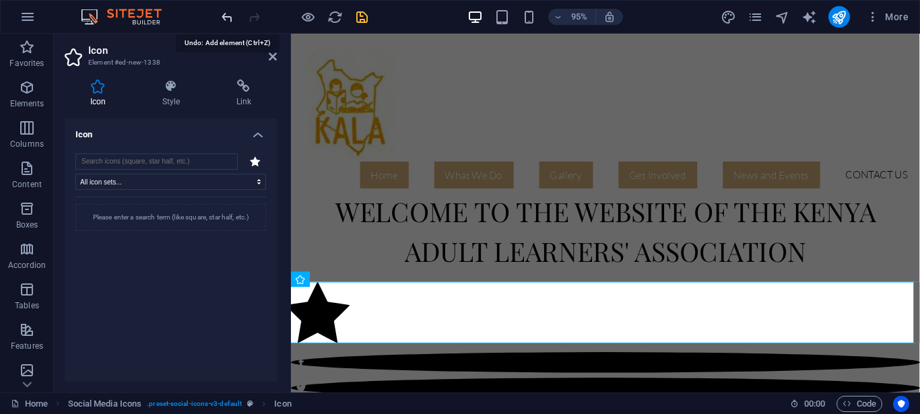
click at [225, 16] on icon "undo" at bounding box center [227, 16] width 15 height 15
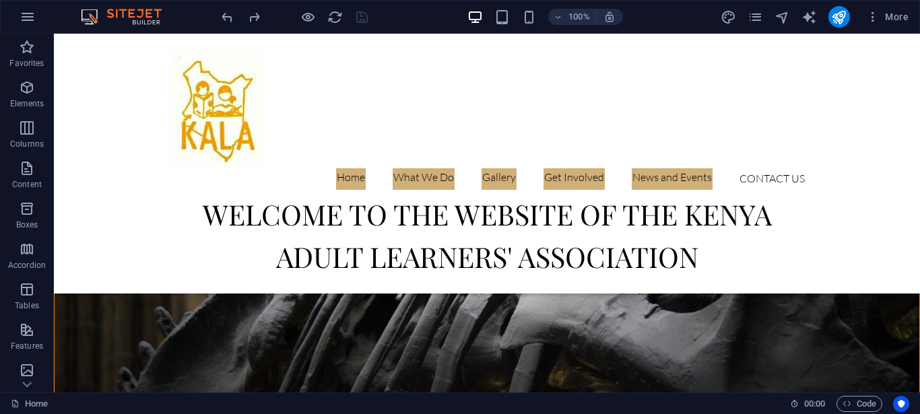
scroll to position [420, 0]
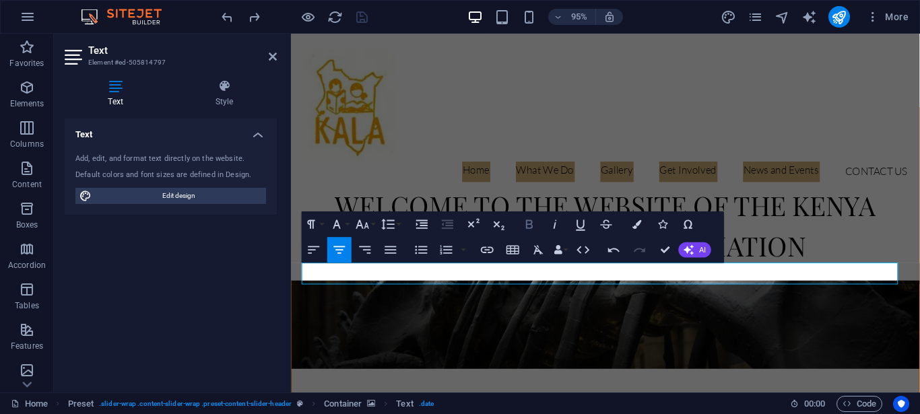
click at [526, 224] on icon "button" at bounding box center [529, 223] width 15 height 15
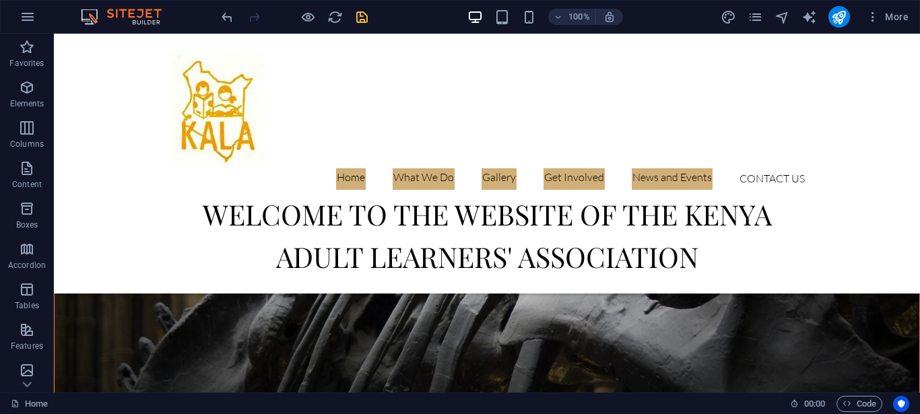
scroll to position [432, 0]
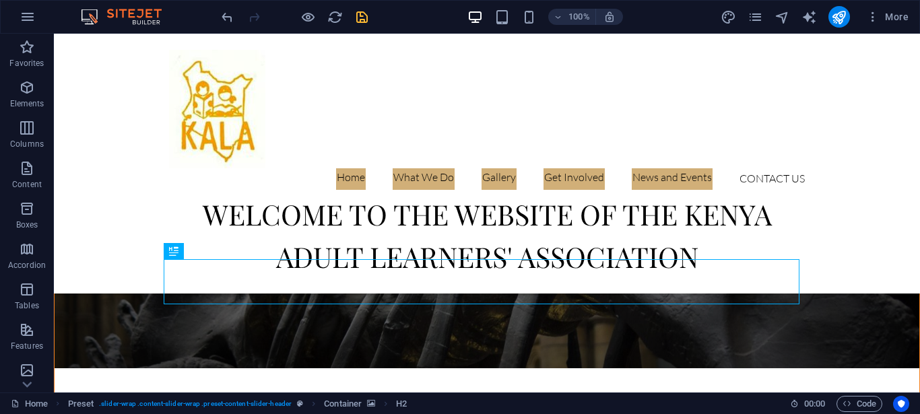
scroll to position [500, 0]
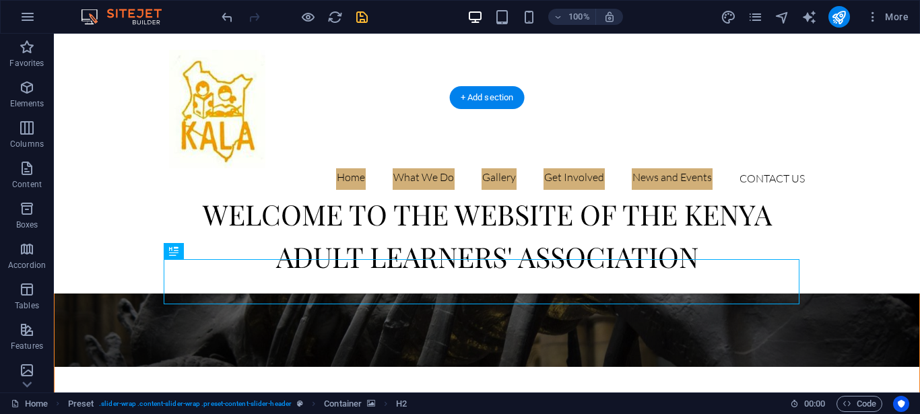
click at [500, 343] on figure at bounding box center [487, 199] width 865 height 336
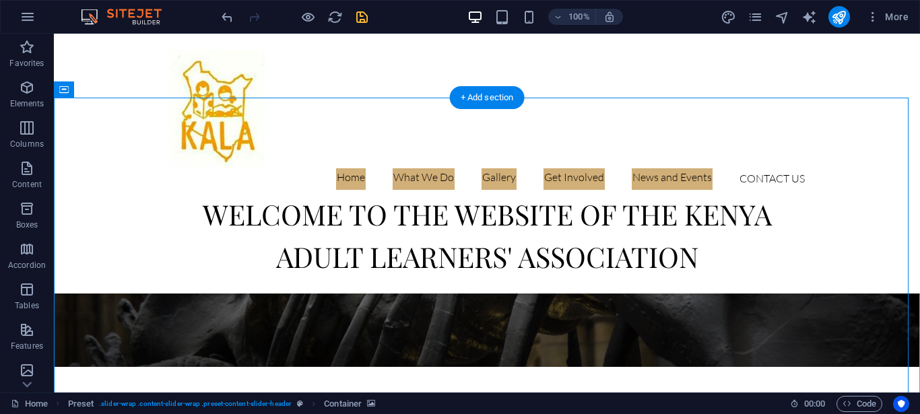
click at [799, 329] on figure at bounding box center [487, 199] width 865 height 336
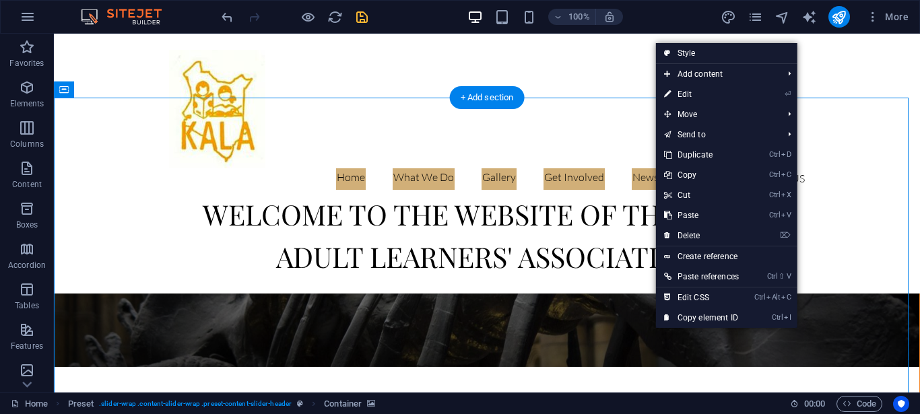
click at [666, 358] on figure at bounding box center [487, 199] width 865 height 336
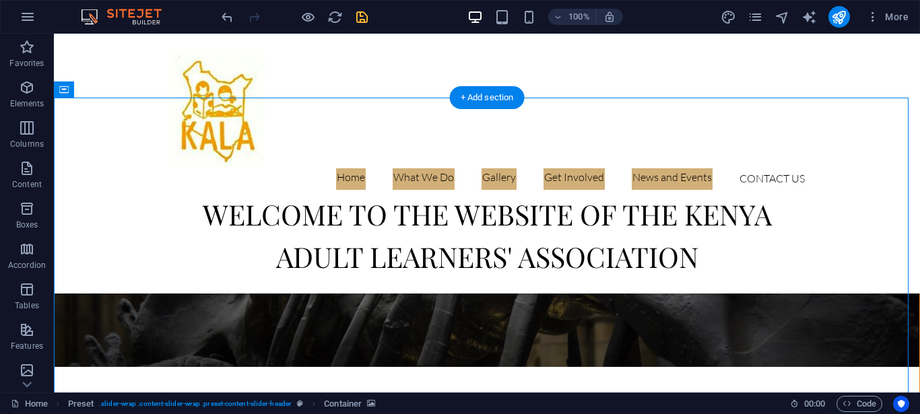
click at [666, 358] on figure at bounding box center [487, 199] width 865 height 336
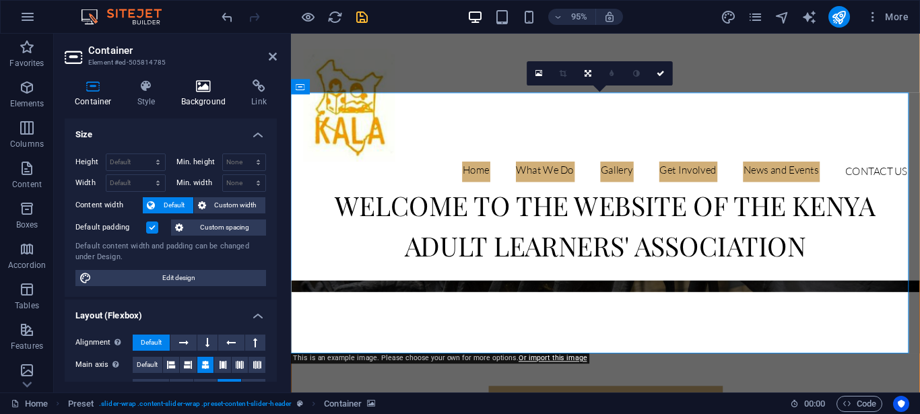
click at [205, 94] on h4 "Background" at bounding box center [206, 93] width 71 height 28
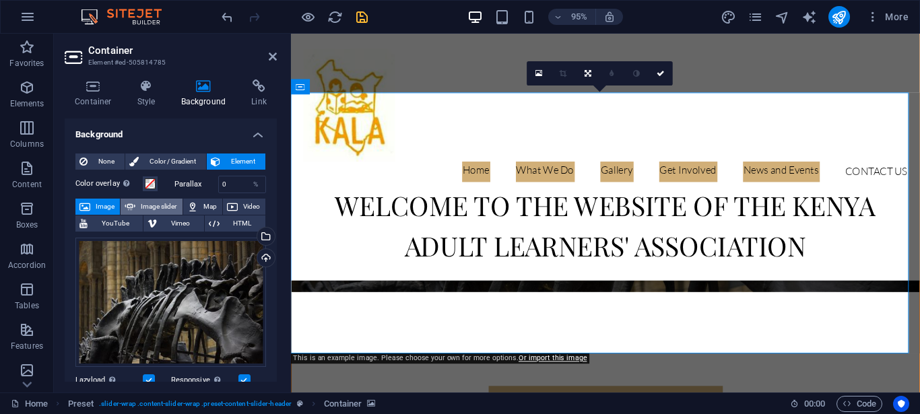
click at [178, 207] on span "Image slider" at bounding box center [158, 207] width 38 height 16
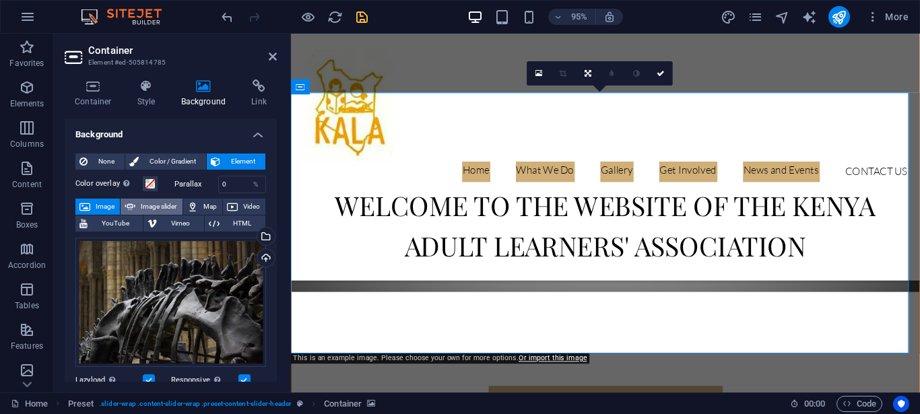
select select "ms"
select select "s"
select select "progressive"
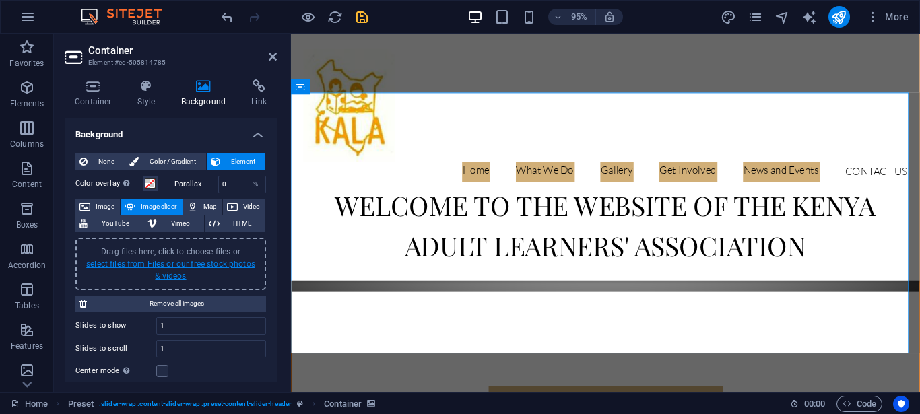
click at [176, 277] on link "select files from Files or our free stock photos & videos" at bounding box center [170, 270] width 169 height 22
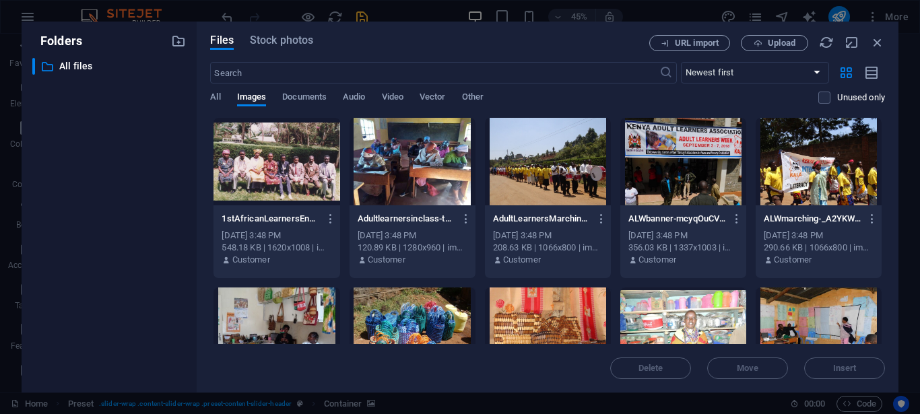
click at [273, 154] on div at bounding box center [276, 162] width 126 height 88
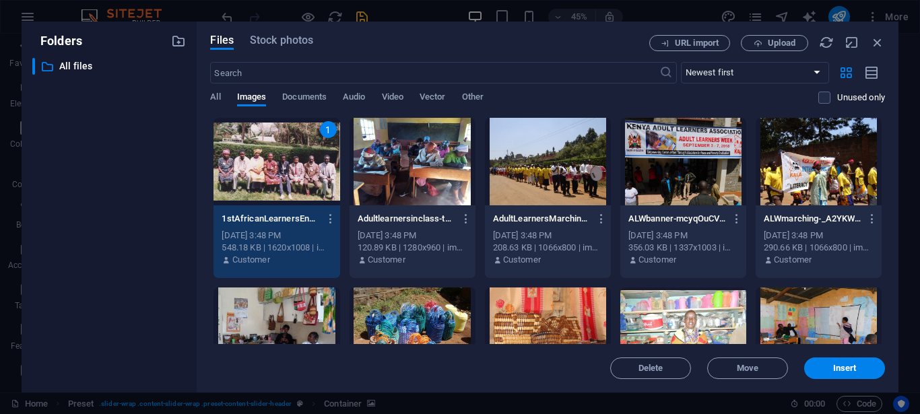
click at [442, 156] on div at bounding box center [412, 162] width 126 height 88
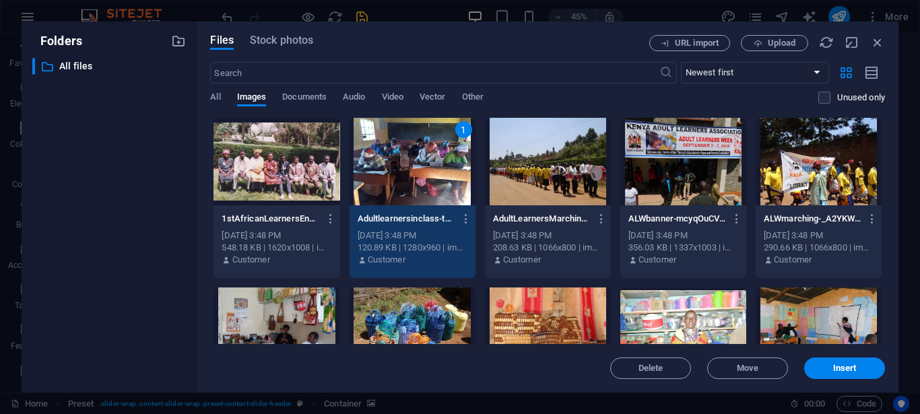
click at [560, 157] on div at bounding box center [548, 162] width 126 height 88
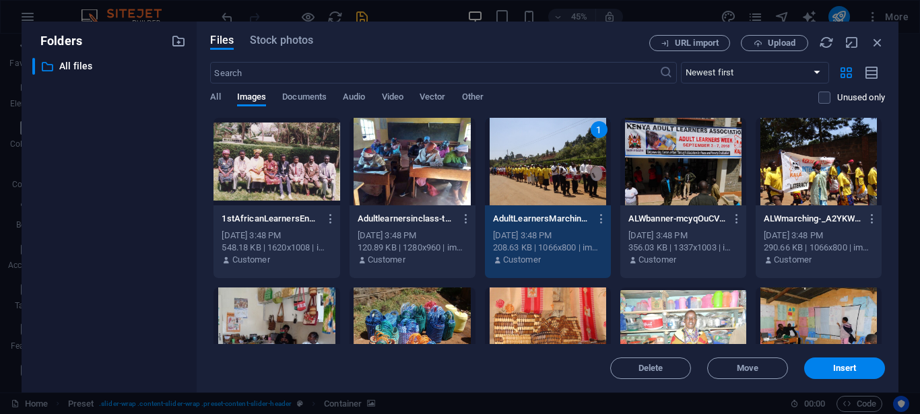
click at [672, 162] on div at bounding box center [683, 162] width 126 height 88
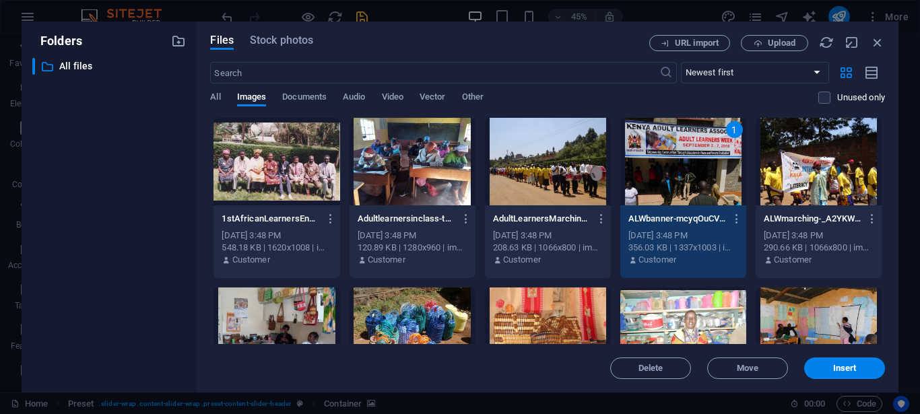
click at [262, 162] on div at bounding box center [276, 162] width 126 height 88
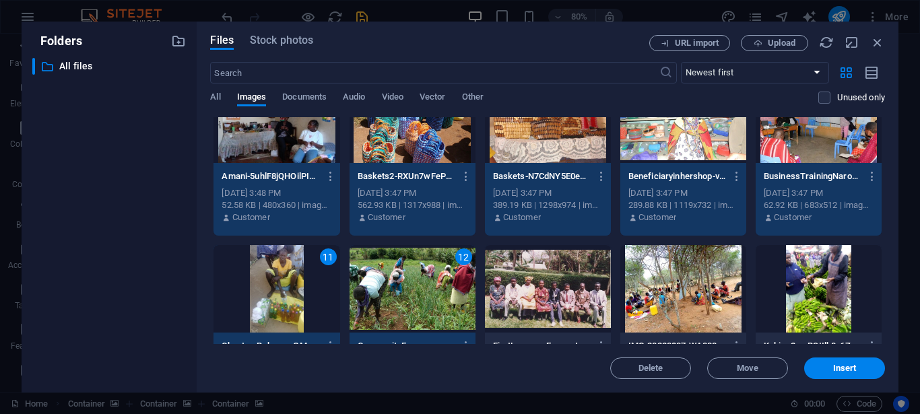
scroll to position [242, 0]
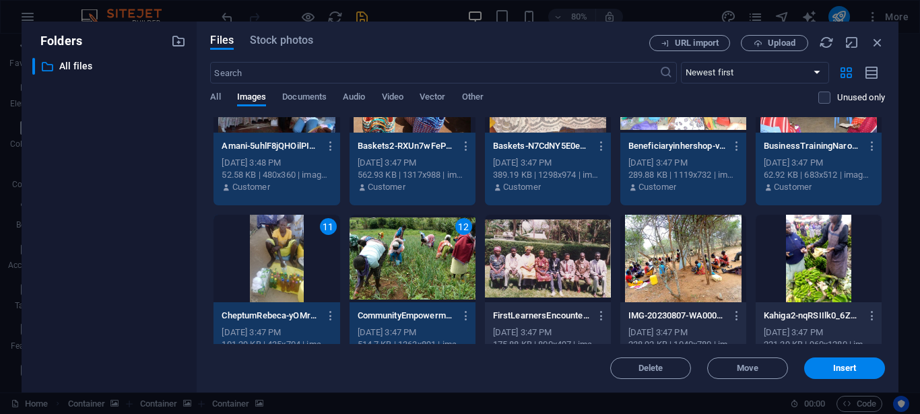
click at [679, 277] on div at bounding box center [683, 259] width 126 height 88
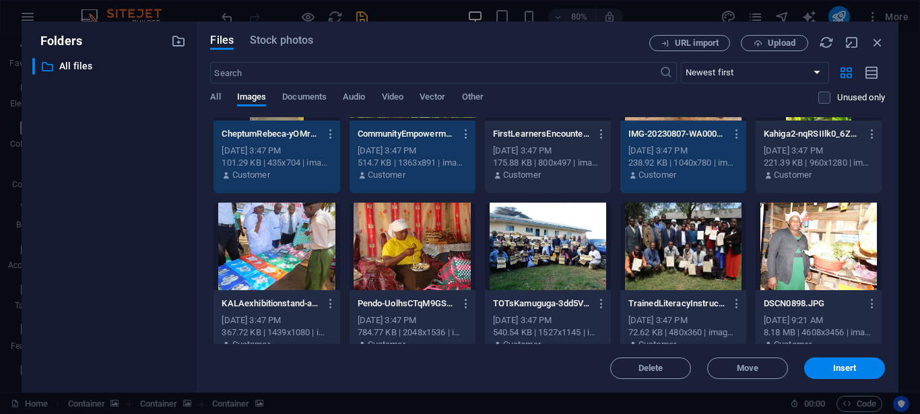
scroll to position [455, 0]
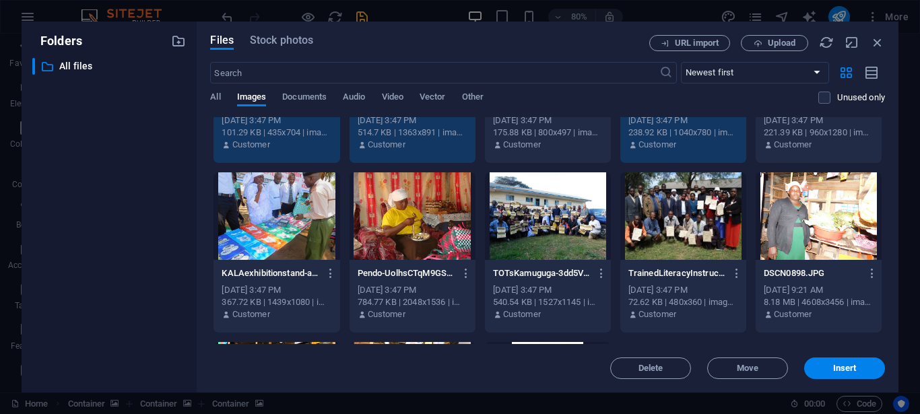
click at [562, 224] on div at bounding box center [548, 216] width 126 height 88
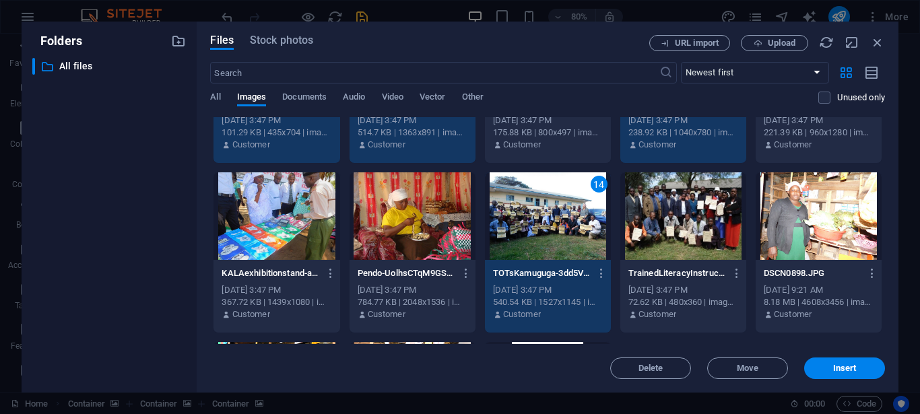
click at [661, 217] on div at bounding box center [683, 216] width 126 height 88
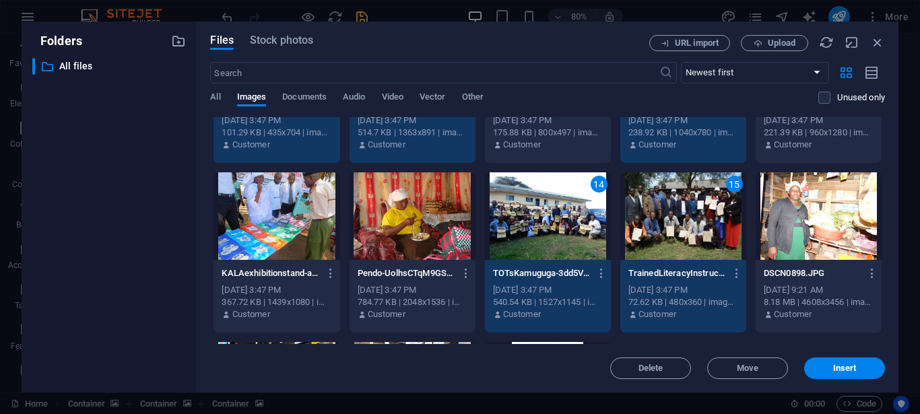
scroll to position [613, 0]
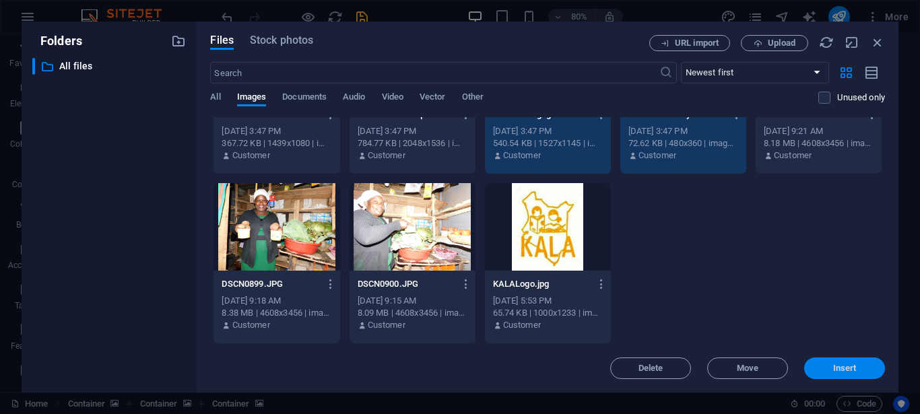
click at [848, 367] on span "Insert" at bounding box center [845, 368] width 24 height 8
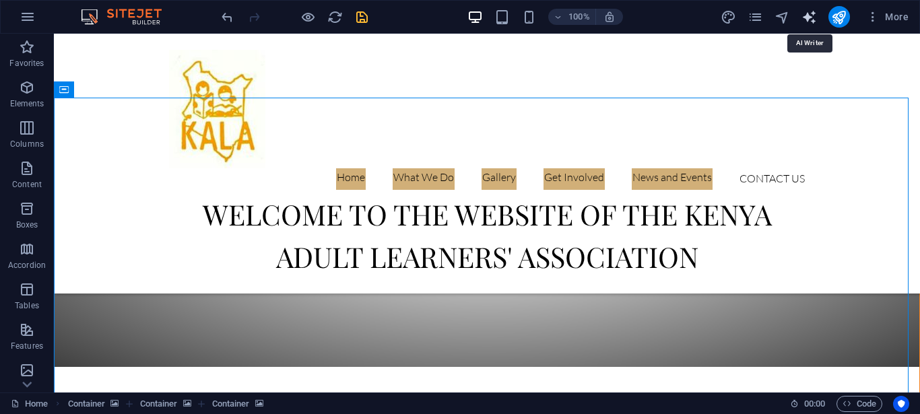
click at [807, 18] on icon "text_generator" at bounding box center [808, 16] width 15 height 15
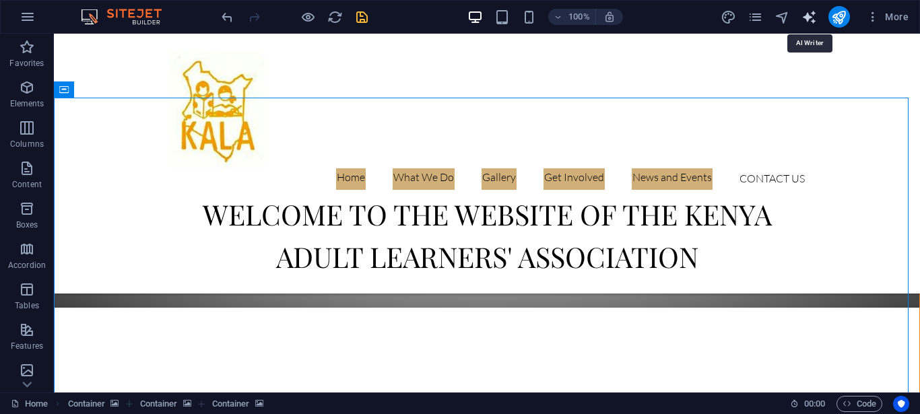
select select "English"
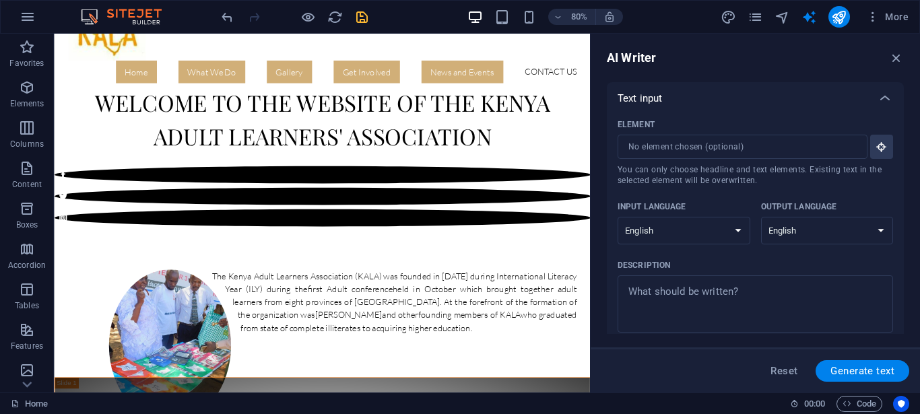
scroll to position [0, 0]
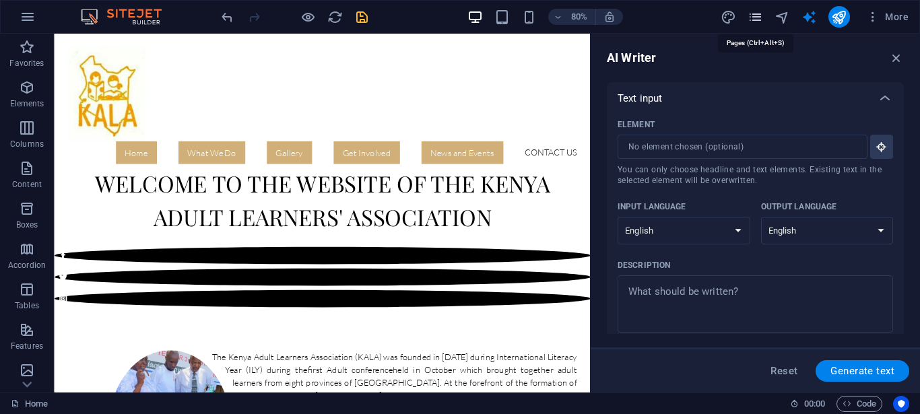
click at [753, 17] on icon "pages" at bounding box center [754, 16] width 15 height 15
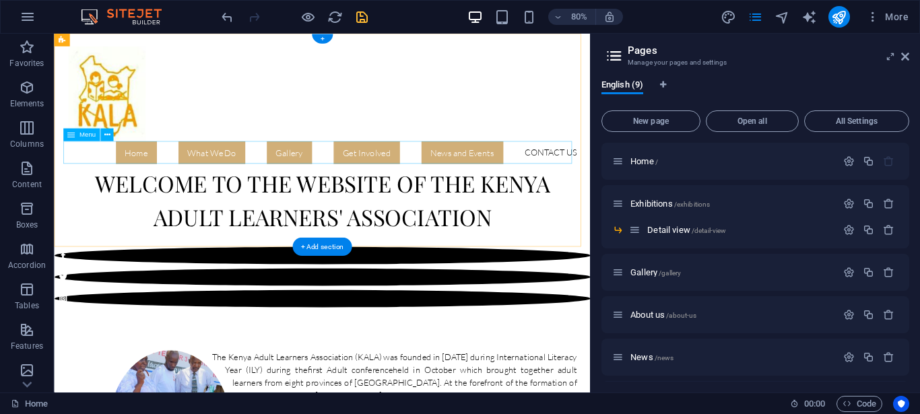
click at [663, 172] on nav "Home What We Do Where We Work Gallery Get Involved News and Events Contact Us" at bounding box center [389, 182] width 636 height 28
click at [661, 182] on nav "Home What We Do Where We Work Gallery Get Involved News and Events Contact Us" at bounding box center [389, 182] width 636 height 28
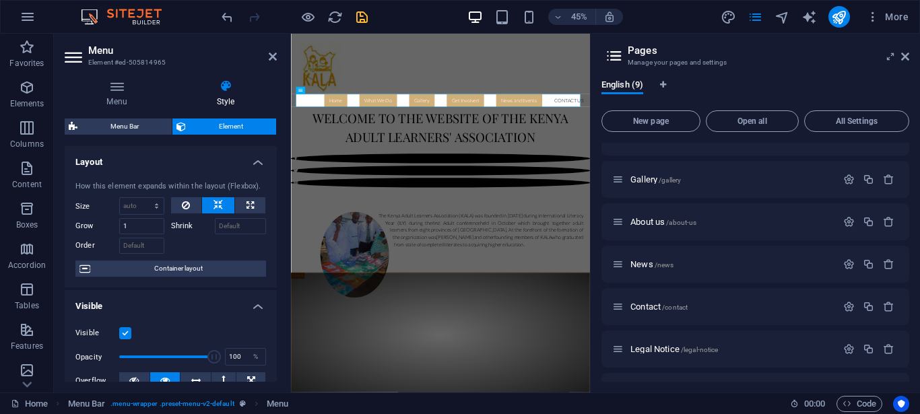
scroll to position [94, 0]
click at [647, 307] on span "Contact /contact" at bounding box center [658, 305] width 57 height 10
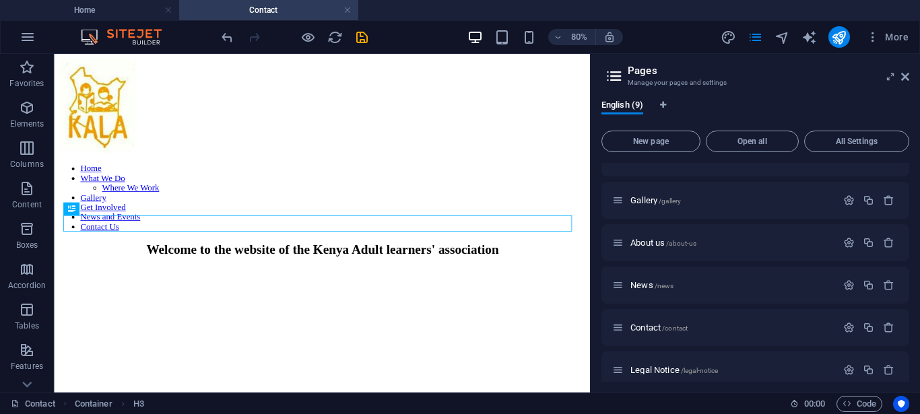
scroll to position [302, 0]
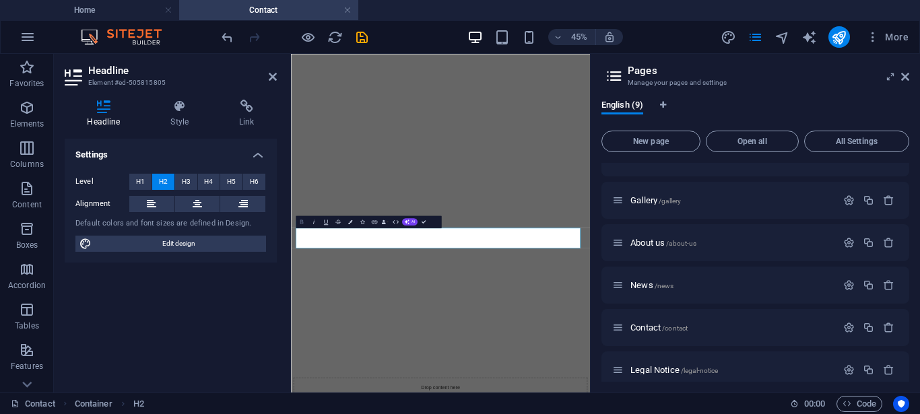
click at [302, 223] on icon "button" at bounding box center [301, 221] width 7 height 7
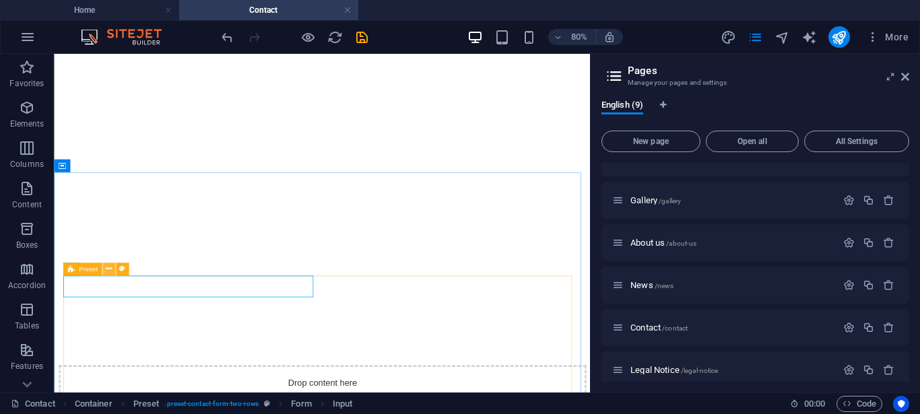
click at [110, 269] on icon at bounding box center [109, 269] width 6 height 11
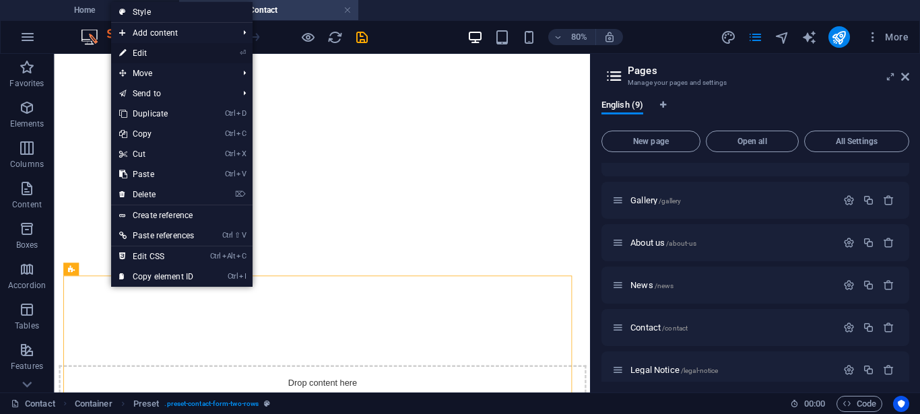
click at [145, 53] on link "⏎ Edit" at bounding box center [156, 53] width 91 height 20
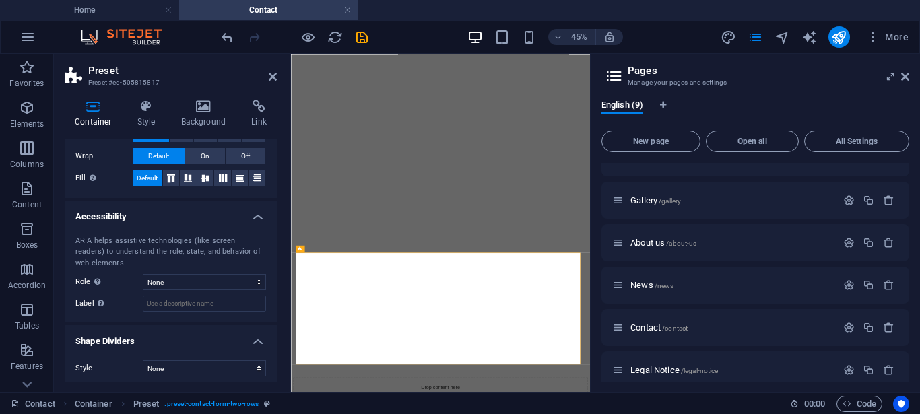
scroll to position [279, 0]
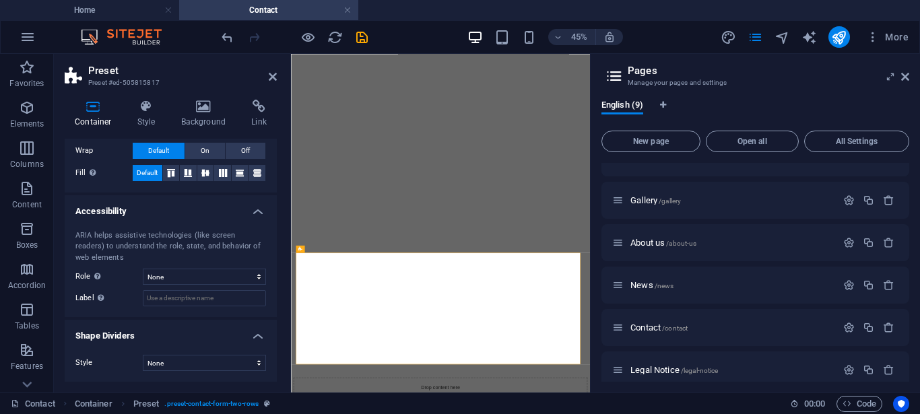
drag, startPoint x: 226, startPoint y: 39, endPoint x: 325, endPoint y: 34, distance: 99.8
click at [325, 34] on div at bounding box center [294, 37] width 151 height 22
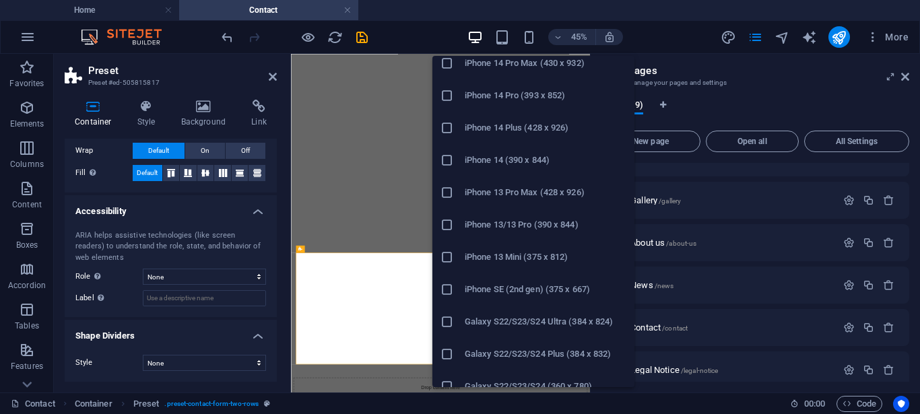
scroll to position [127, 0]
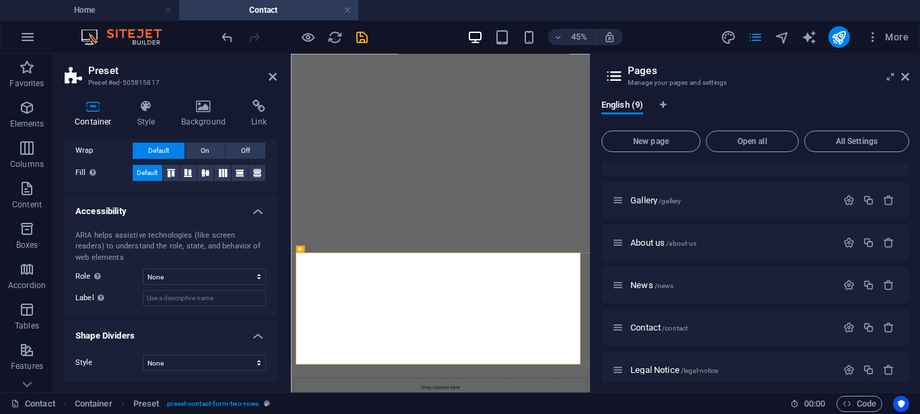
click at [655, 40] on div "45% More" at bounding box center [566, 37] width 695 height 22
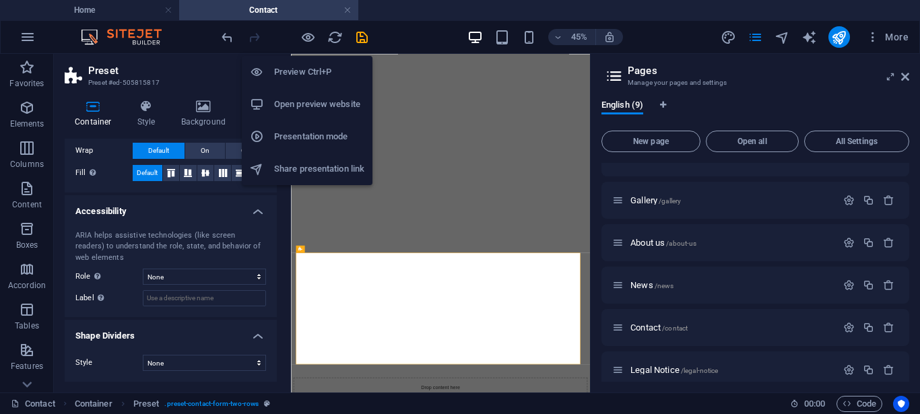
click at [304, 69] on h6 "Preview Ctrl+P" at bounding box center [319, 72] width 90 height 16
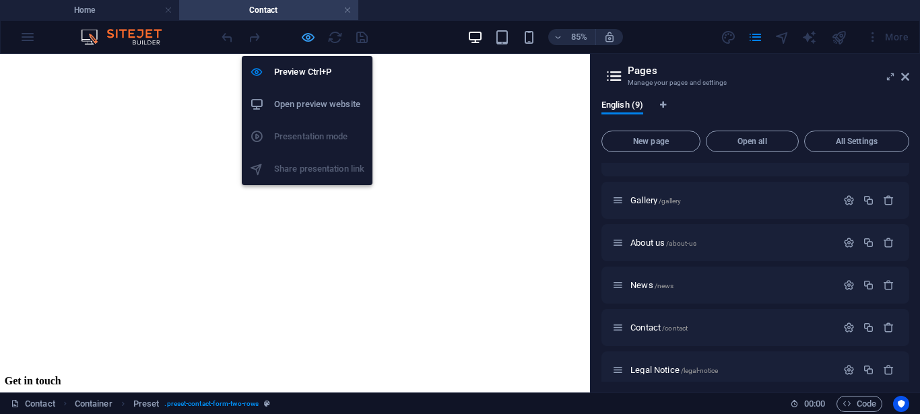
click at [306, 35] on icon "button" at bounding box center [307, 37] width 15 height 15
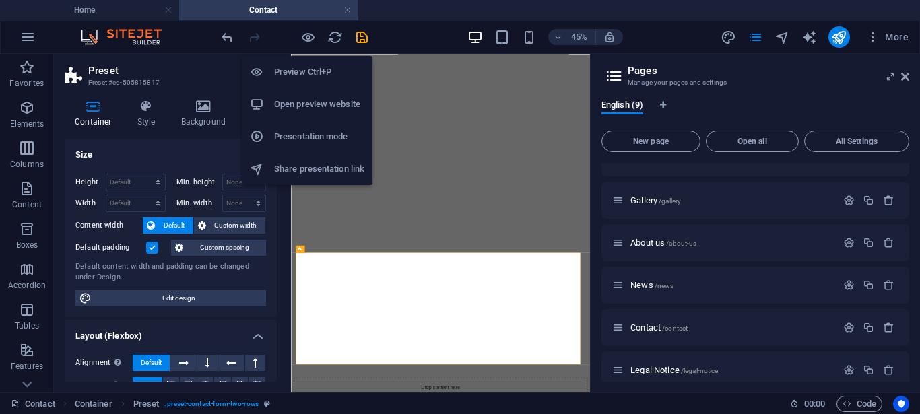
scroll to position [244, 0]
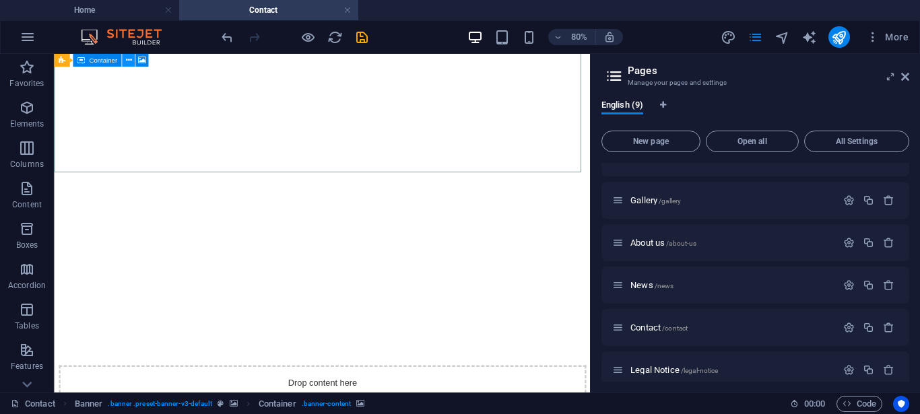
click at [131, 61] on button at bounding box center [128, 60] width 13 height 13
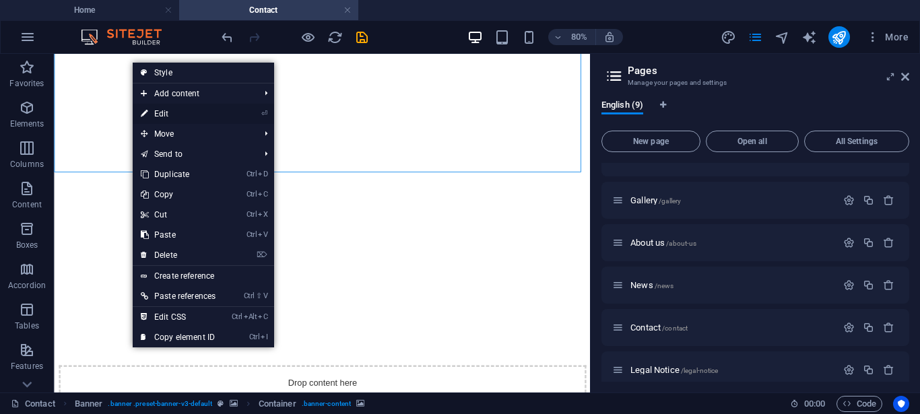
click at [171, 114] on link "⏎ Edit" at bounding box center [178, 114] width 91 height 20
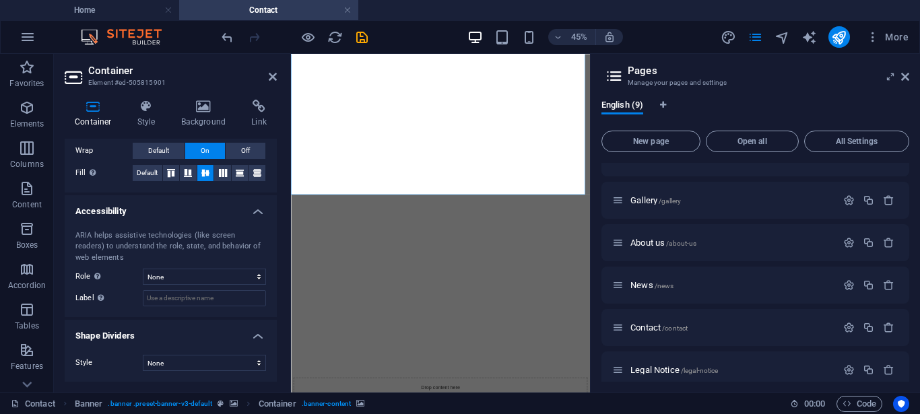
scroll to position [0, 0]
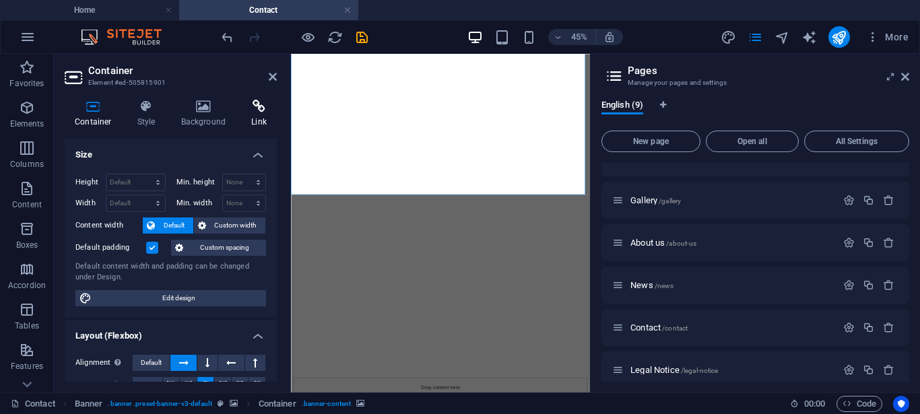
click at [264, 120] on h4 "Link" at bounding box center [259, 114] width 36 height 28
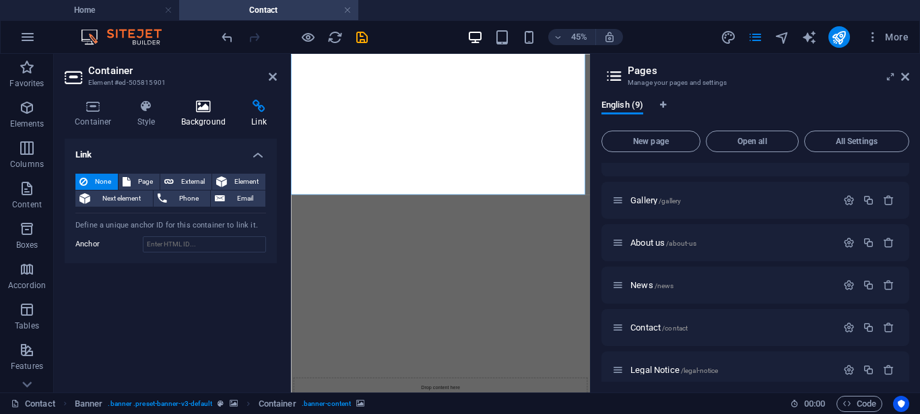
click at [221, 119] on h4 "Background" at bounding box center [206, 114] width 71 height 28
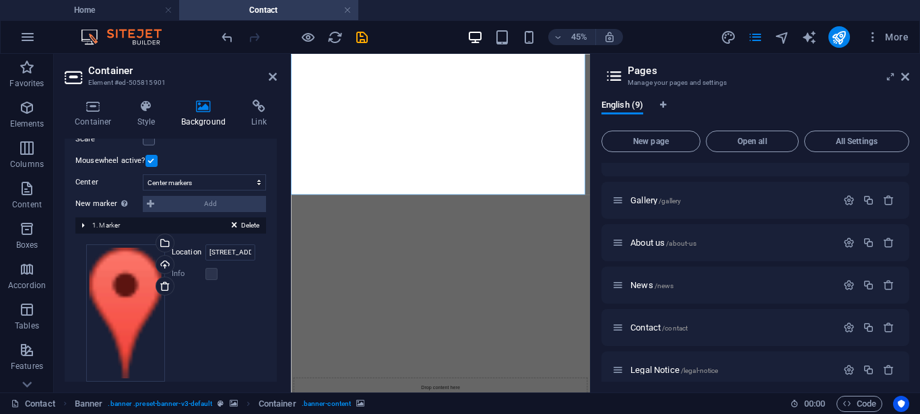
scroll to position [279, 0]
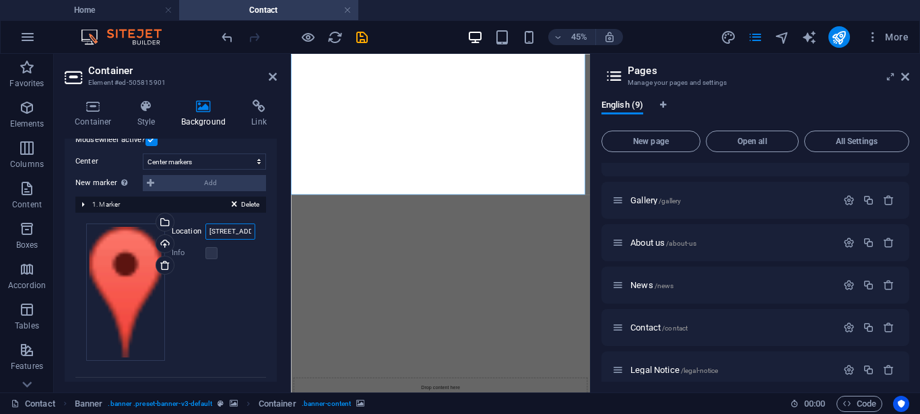
click at [217, 231] on input "[STREET_ADDRESS][US_STATE]" at bounding box center [230, 232] width 50 height 16
click at [241, 232] on input "[STREET_ADDRESS][US_STATE]" at bounding box center [230, 232] width 50 height 16
paste input "QMR7+5P Gitaru, [GEOGRAPHIC_DATA]"
type input "QMR7+5P Gitaru, [GEOGRAPHIC_DATA]"
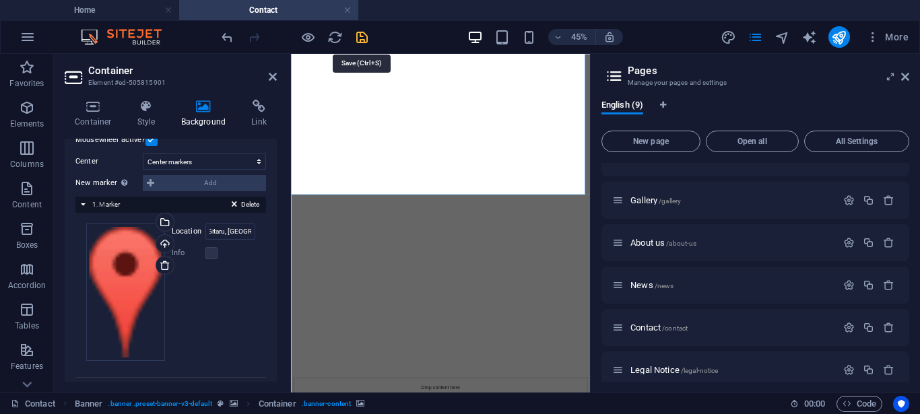
click at [362, 38] on icon "save" at bounding box center [361, 37] width 15 height 15
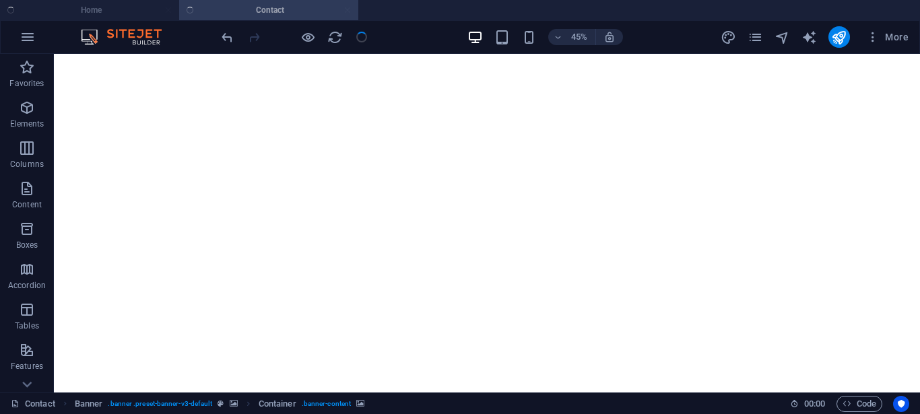
checkbox input "false"
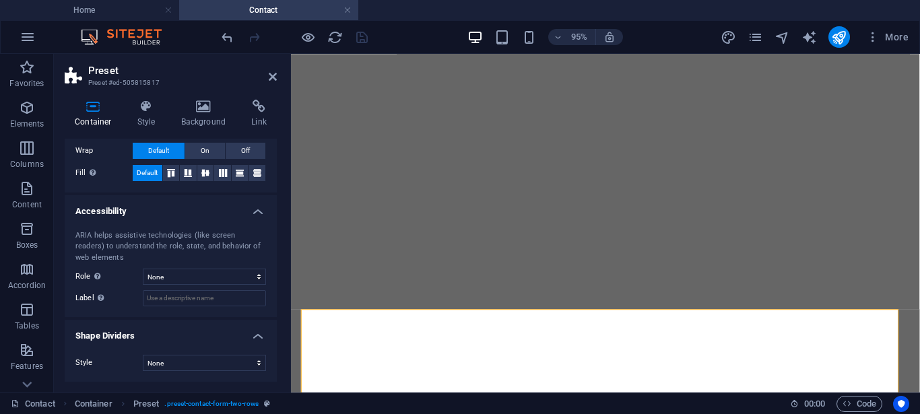
scroll to position [0, 0]
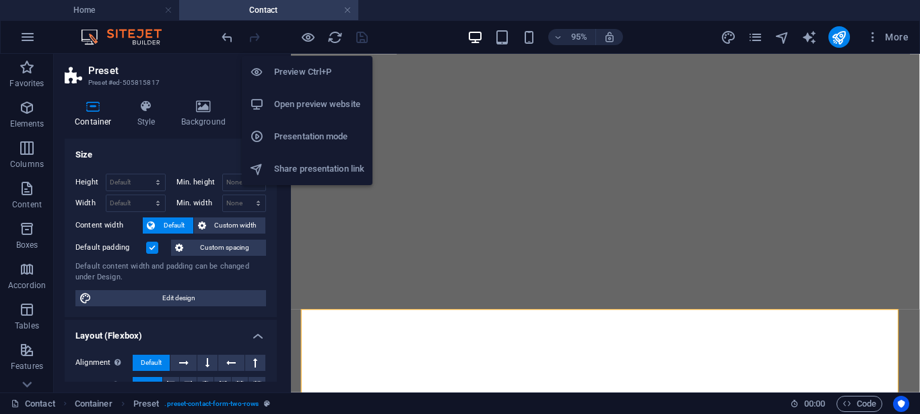
click at [316, 77] on h6 "Preview Ctrl+P" at bounding box center [319, 72] width 90 height 16
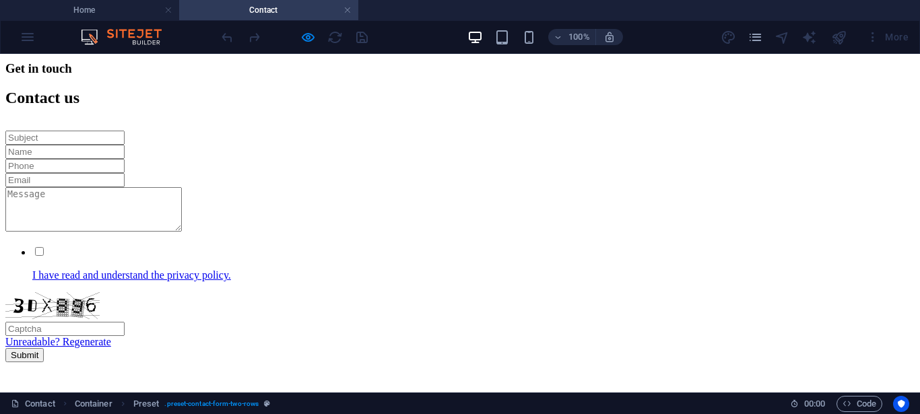
scroll to position [597, 0]
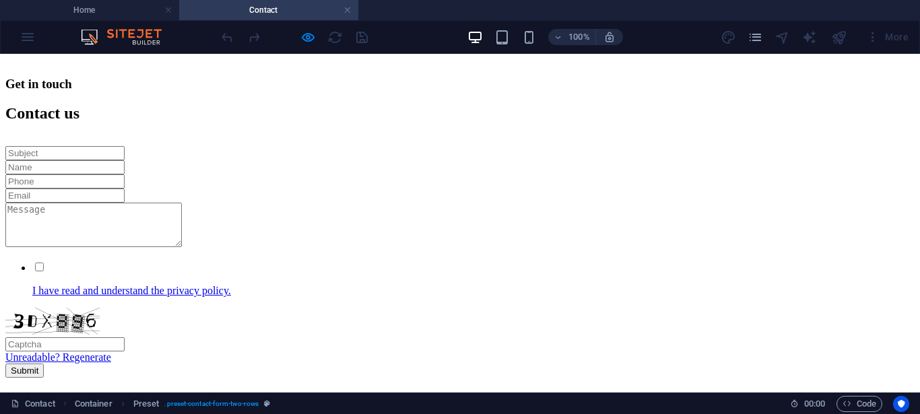
click at [127, 378] on img at bounding box center [65, 391] width 121 height 26
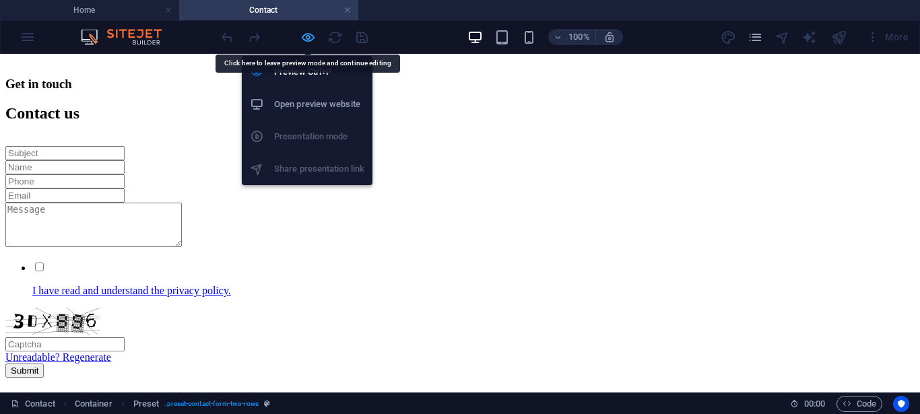
click at [308, 38] on icon "button" at bounding box center [307, 37] width 15 height 15
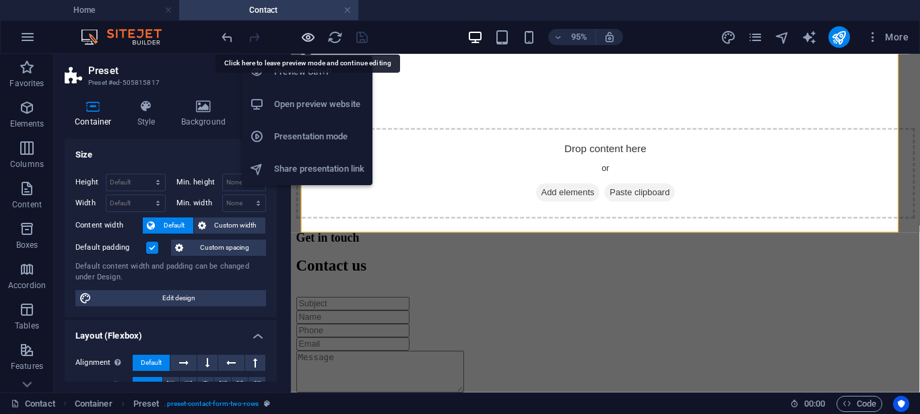
scroll to position [631, 0]
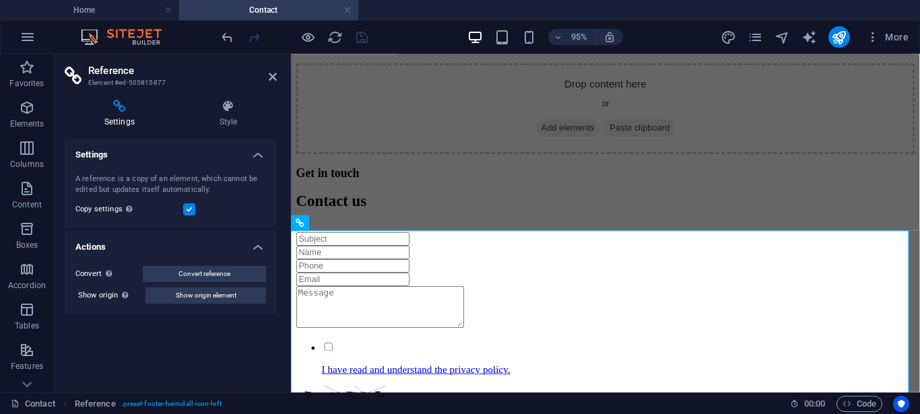
scroll to position [700, 0]
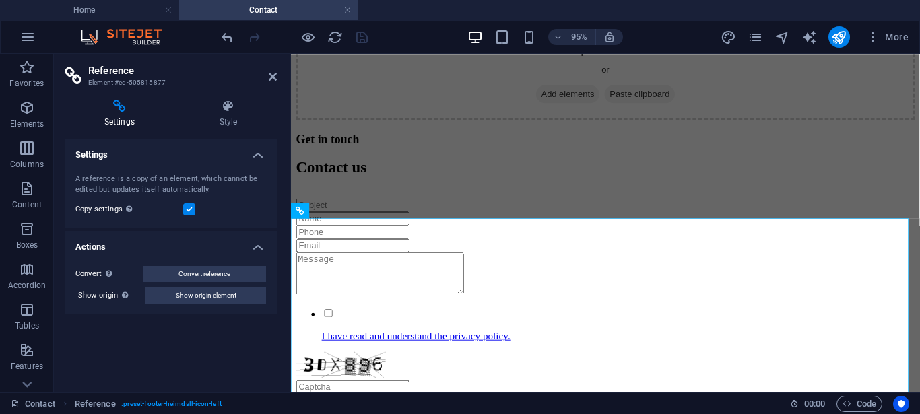
click at [133, 116] on h4 "Settings" at bounding box center [122, 114] width 115 height 28
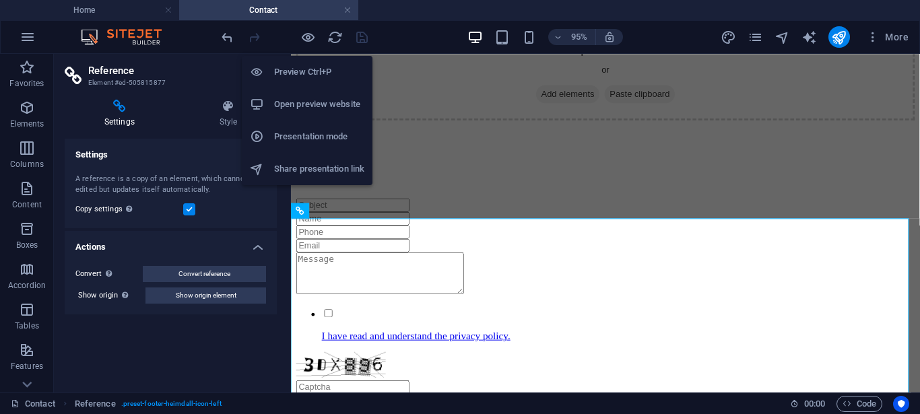
click at [304, 101] on h6 "Open preview website" at bounding box center [319, 104] width 90 height 16
click at [308, 36] on icon "button" at bounding box center [307, 37] width 15 height 15
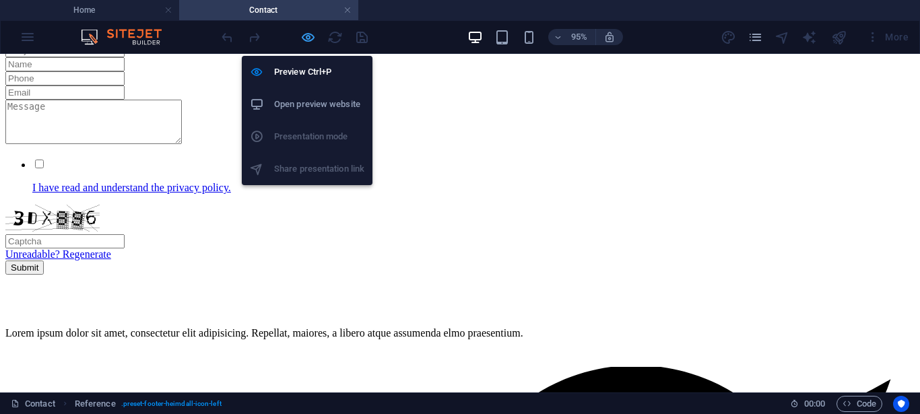
scroll to position [665, 0]
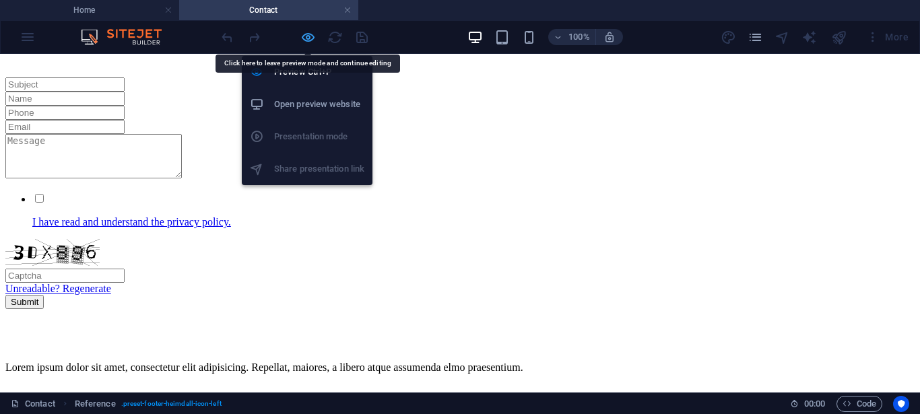
click at [310, 38] on icon "button" at bounding box center [307, 37] width 15 height 15
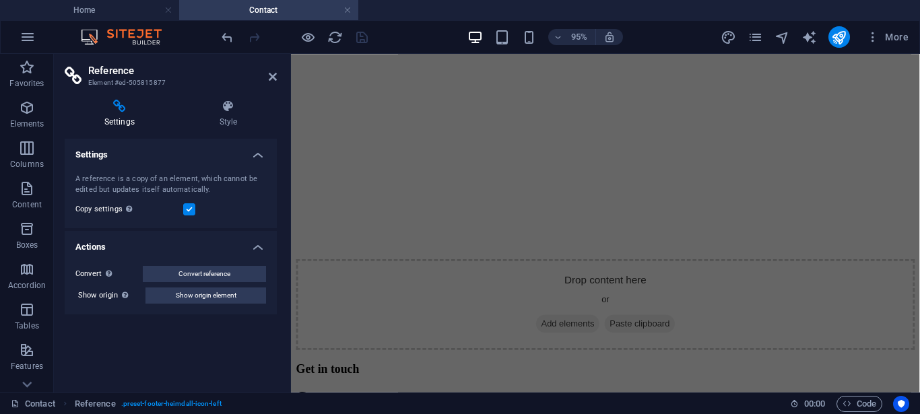
scroll to position [440, 0]
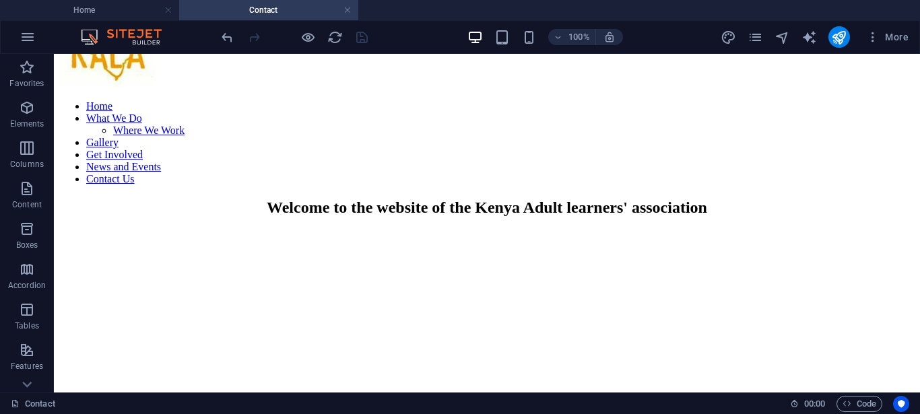
scroll to position [0, 0]
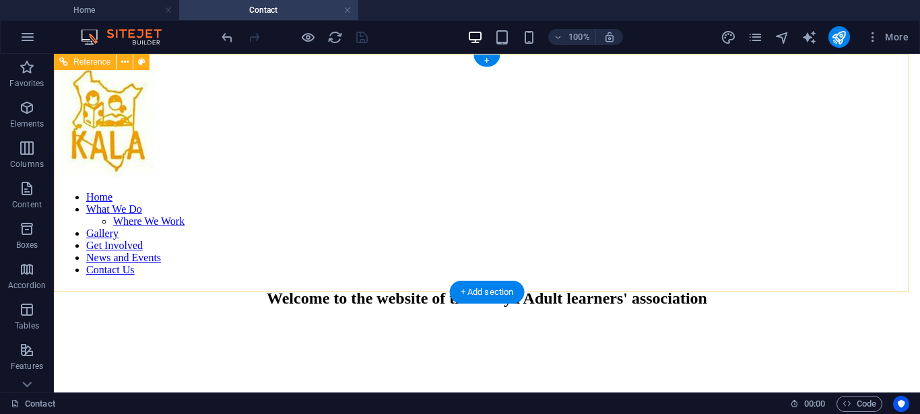
click at [290, 191] on nav "Home What We Do Where We Work Gallery Get Involved News and Events Contact Us" at bounding box center [486, 233] width 855 height 85
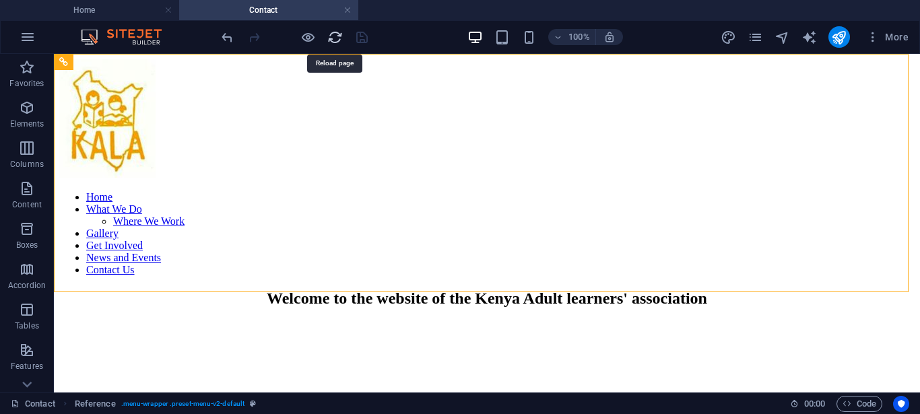
click at [335, 36] on icon "reload" at bounding box center [334, 37] width 15 height 15
click at [125, 61] on icon at bounding box center [124, 62] width 7 height 14
click at [142, 63] on icon at bounding box center [141, 62] width 7 height 14
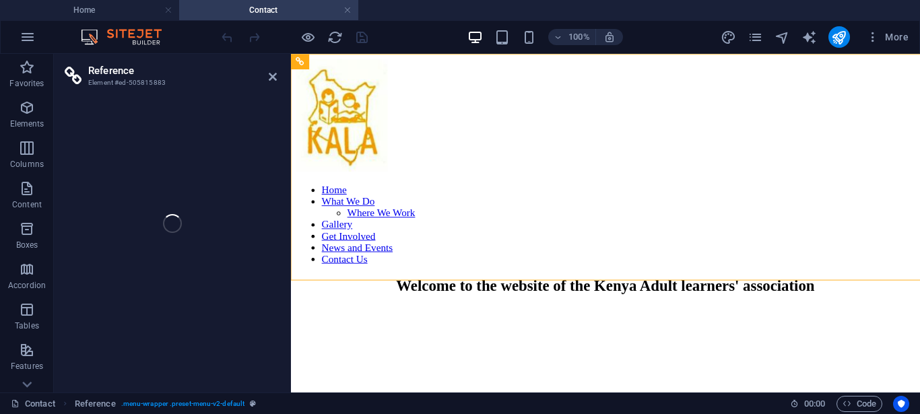
select select "rem"
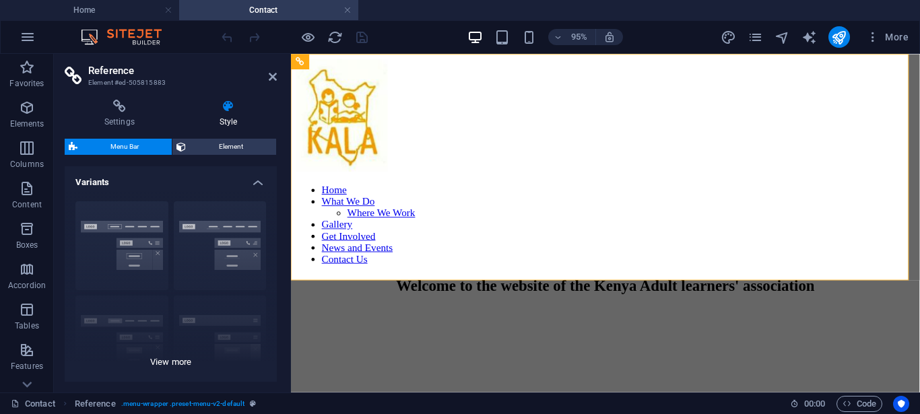
click at [109, 228] on div "Border Centered Default Fixed Loki Trigger Wide XXL" at bounding box center [171, 292] width 212 height 202
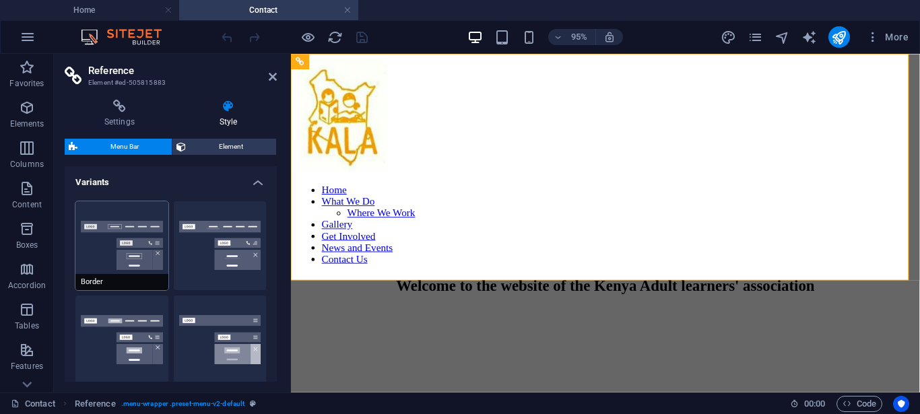
click at [121, 250] on button "Border" at bounding box center [121, 245] width 93 height 89
type input "1"
select select "rem"
type input "1"
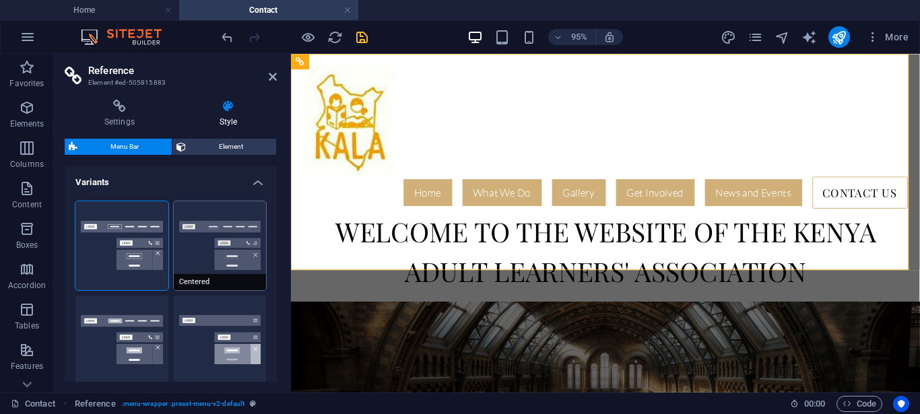
click at [211, 253] on button "Centered" at bounding box center [220, 245] width 93 height 89
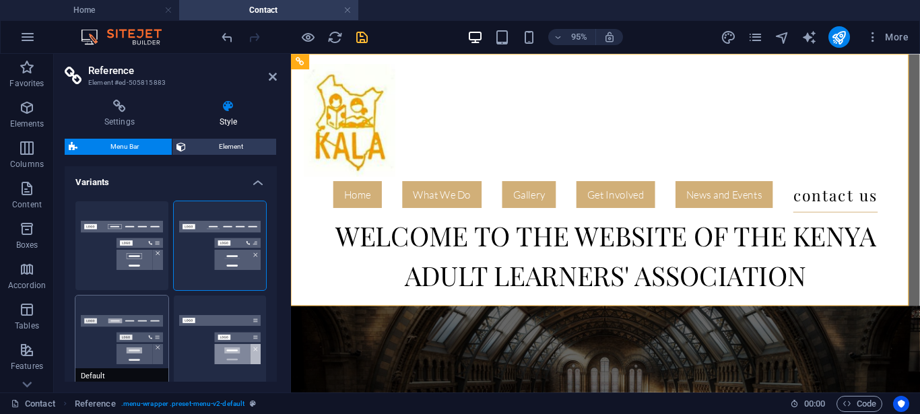
click at [132, 325] on button "Default" at bounding box center [121, 340] width 93 height 89
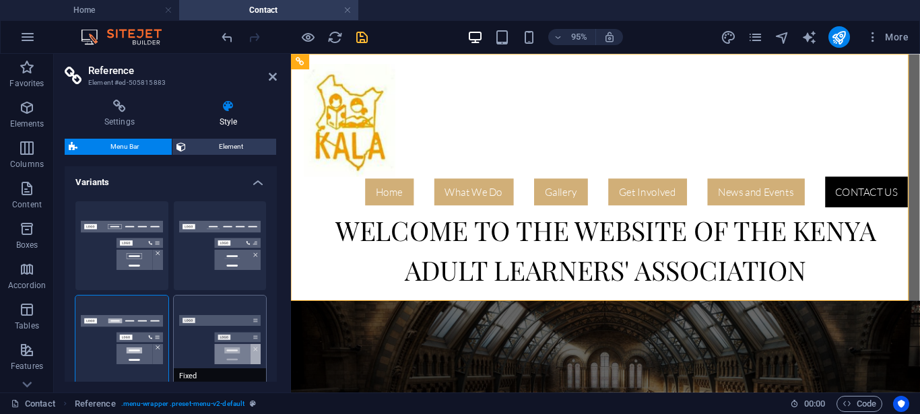
click at [232, 355] on button "Fixed" at bounding box center [220, 340] width 93 height 89
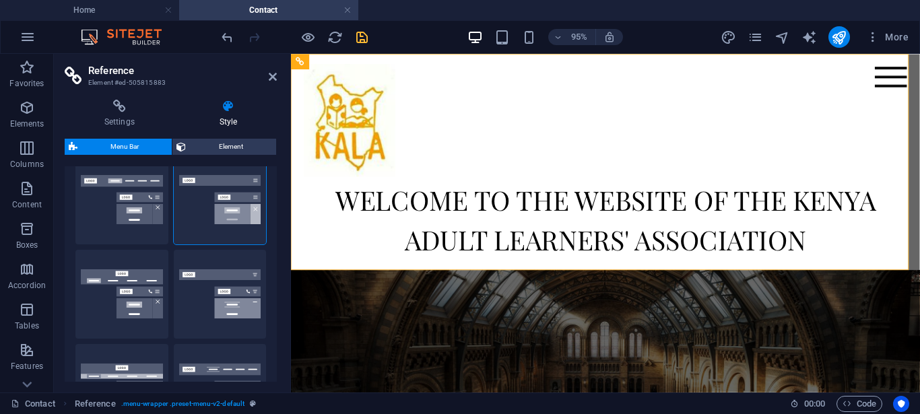
scroll to position [140, 0]
click at [132, 293] on button "Loki" at bounding box center [121, 294] width 93 height 89
type input "0"
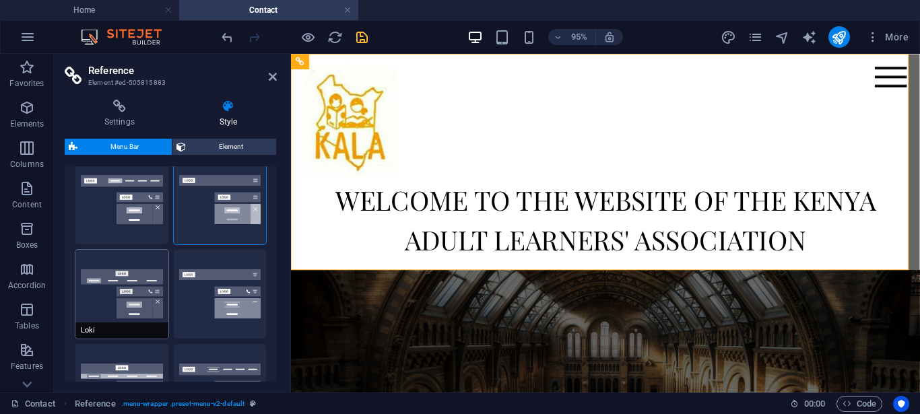
type input "0"
select select "DISABLED_OPTION_VALUE"
type input "2"
type input "1"
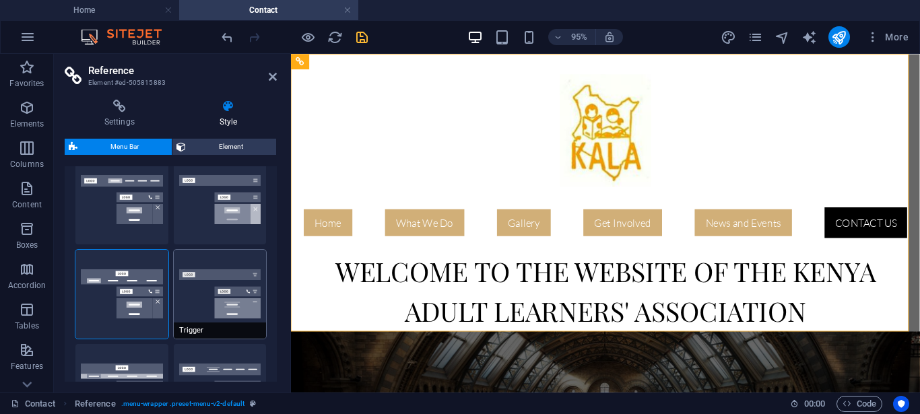
click at [236, 308] on button "Trigger" at bounding box center [220, 294] width 93 height 89
type input "1"
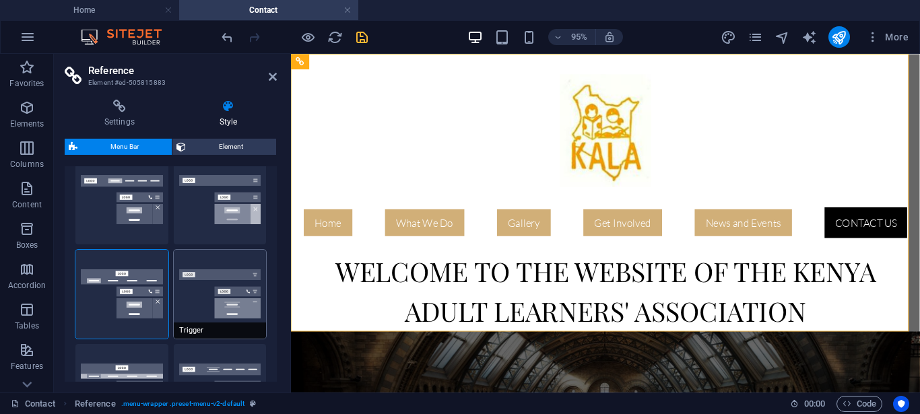
type input "1"
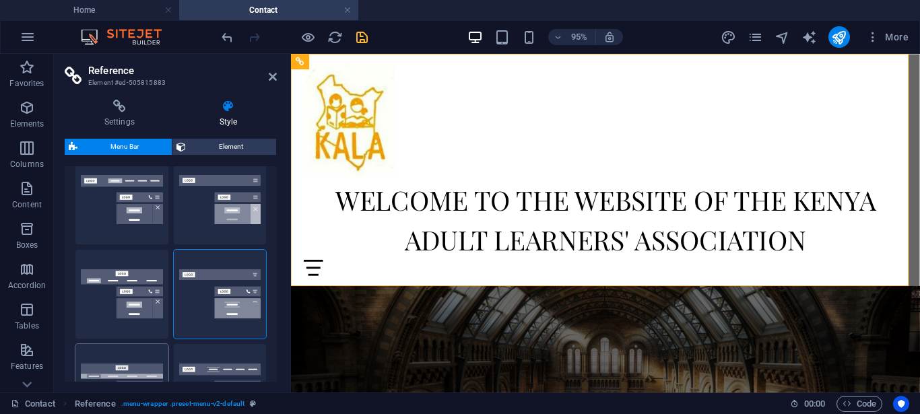
click at [131, 368] on button "Wide" at bounding box center [121, 388] width 93 height 89
type input "0"
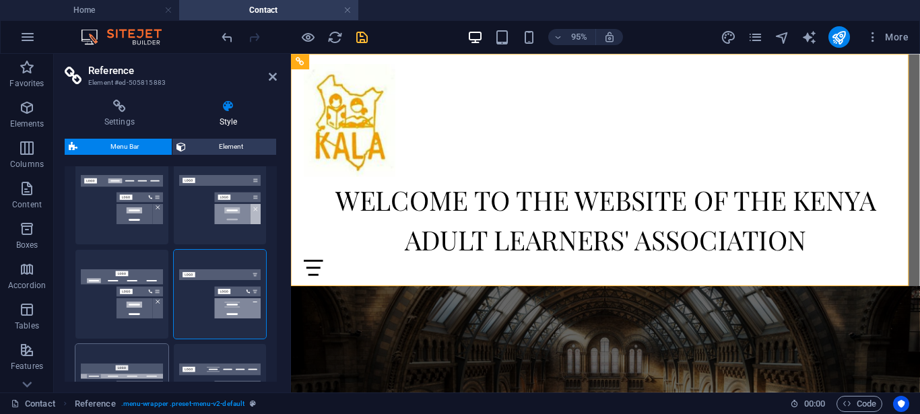
type input "0"
type input "2"
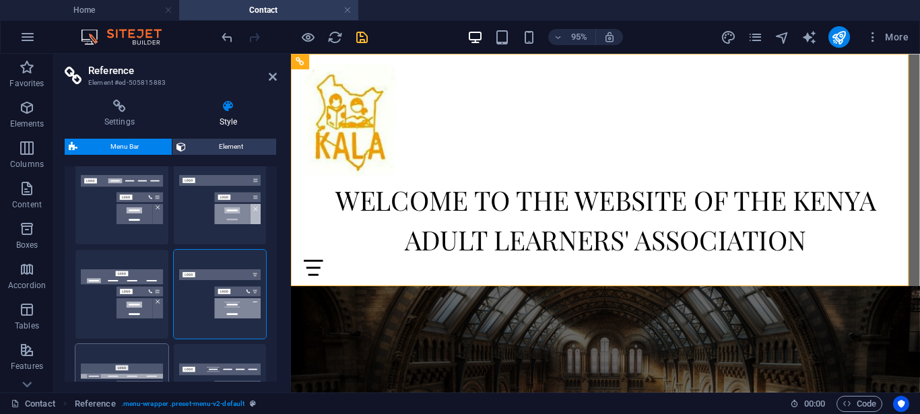
type input "2"
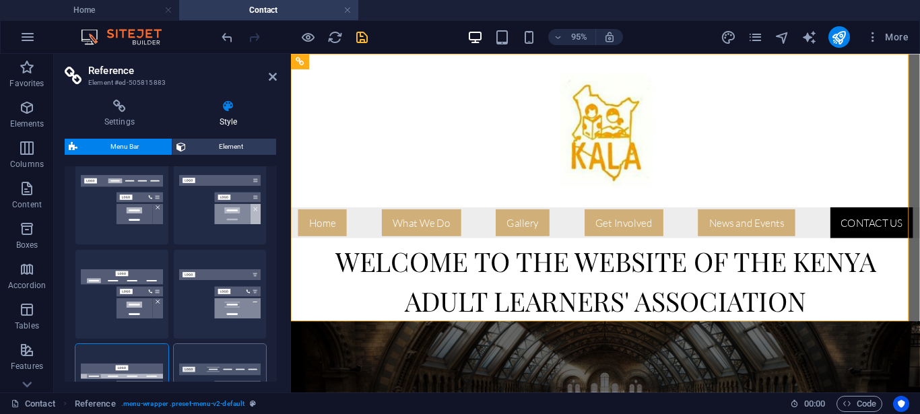
click at [221, 349] on button "XXL" at bounding box center [220, 388] width 93 height 89
type input "1"
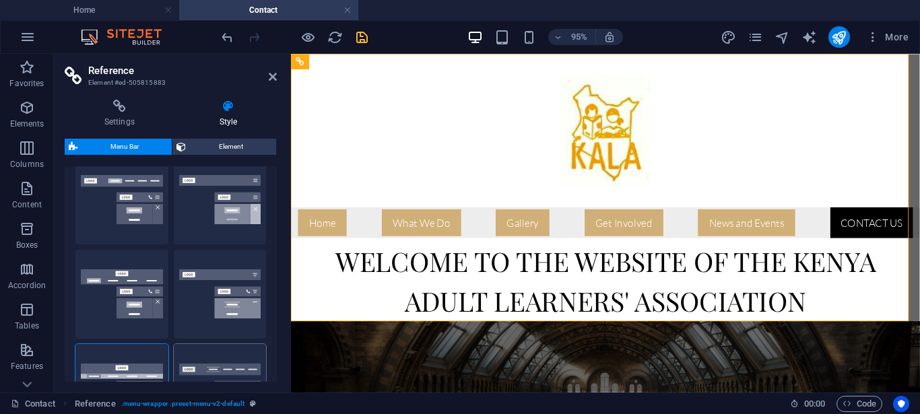
type input "1"
